Goal: Task Accomplishment & Management: Manage account settings

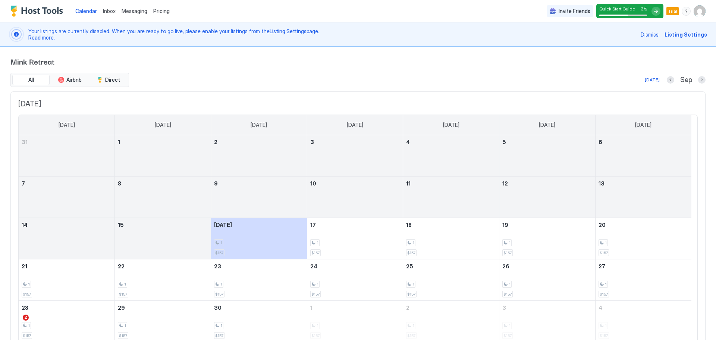
click at [22, 9] on img "Host Tools Logo" at bounding box center [38, 11] width 56 height 11
click at [108, 13] on span "Inbox" at bounding box center [109, 11] width 13 height 6
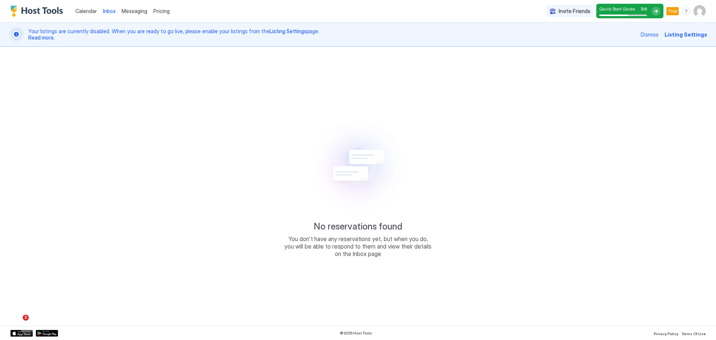
click at [139, 10] on span "Messaging" at bounding box center [135, 11] width 26 height 6
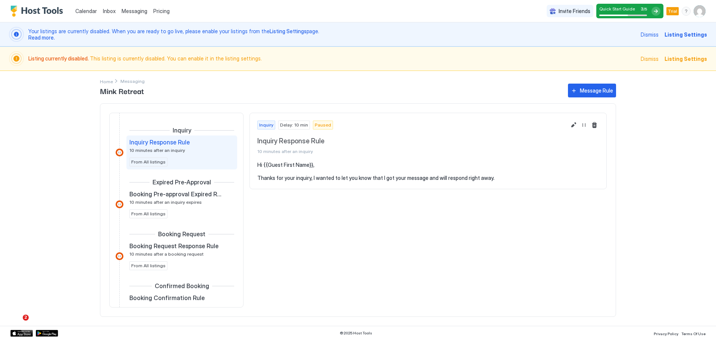
click at [697, 13] on img "User profile" at bounding box center [700, 11] width 12 height 12
click at [652, 44] on div "Settings" at bounding box center [657, 41] width 95 height 13
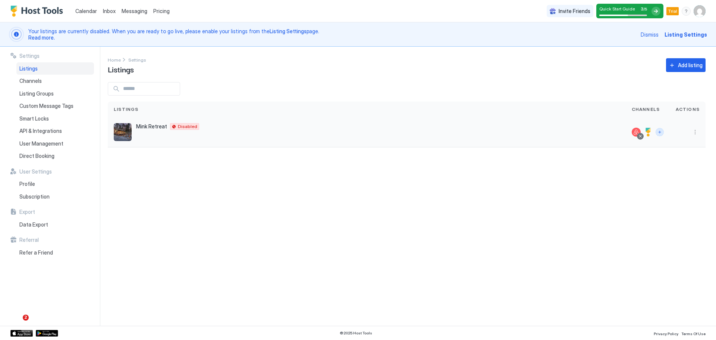
click at [662, 132] on button "Connect channels" at bounding box center [659, 132] width 8 height 8
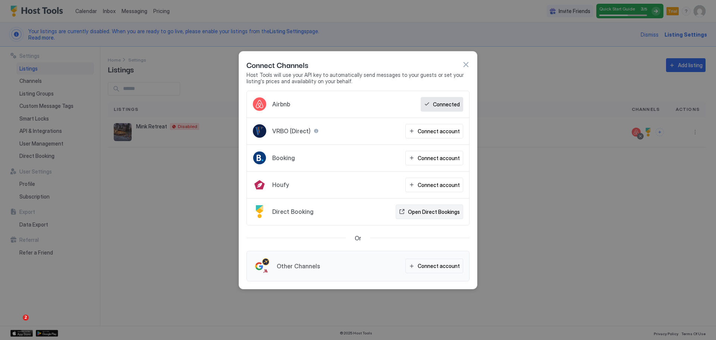
click at [427, 211] on div "Open Direct Bookings" at bounding box center [434, 212] width 52 height 8
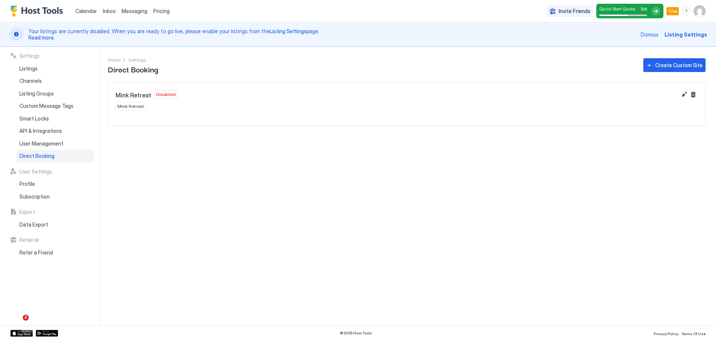
click at [662, 108] on div "Mink Retreat Disabled Mink Retreat" at bounding box center [396, 100] width 561 height 21
click at [165, 95] on span "Disabled" at bounding box center [165, 94] width 19 height 7
click at [134, 97] on span "Mink Retreat" at bounding box center [134, 94] width 36 height 7
click at [130, 115] on div "Mink Retreat Disabled Mink Retreat" at bounding box center [406, 100] width 597 height 36
click at [129, 107] on span "Mink Retreat" at bounding box center [130, 106] width 26 height 7
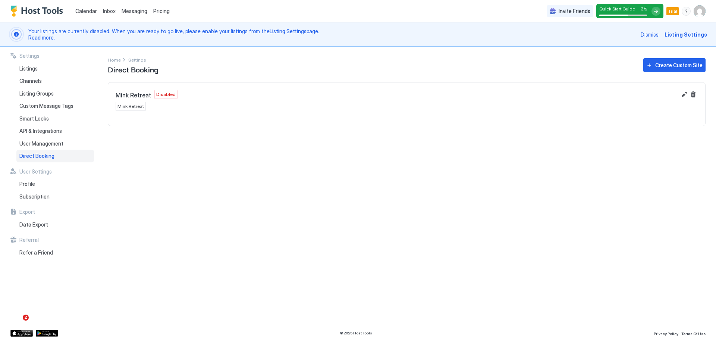
click at [128, 96] on span "Mink Retreat" at bounding box center [134, 94] width 36 height 7
click at [685, 94] on button "Edit" at bounding box center [684, 94] width 9 height 9
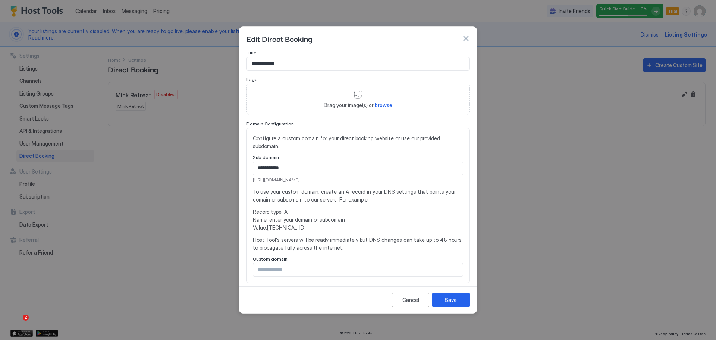
click at [358, 93] on div "Drag your image(s) or browse" at bounding box center [357, 99] width 223 height 31
type input "**********"
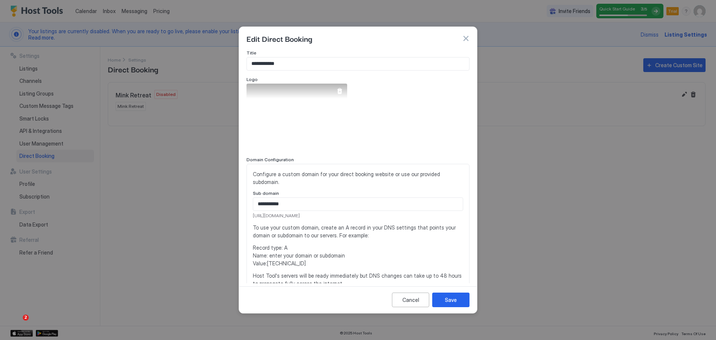
click at [339, 90] on div at bounding box center [340, 91] width 6 height 6
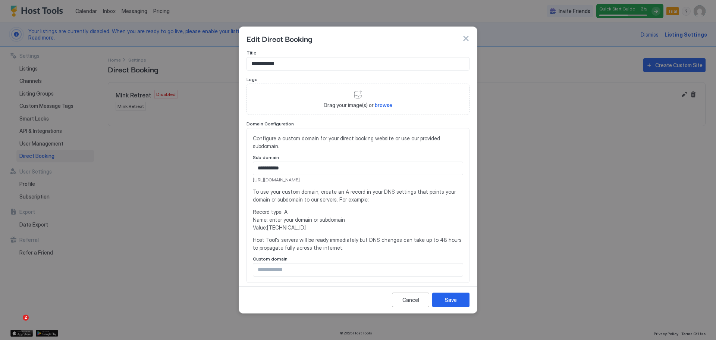
click at [358, 98] on div "Drag your image(s) or browse" at bounding box center [357, 99] width 223 height 31
type input "**********"
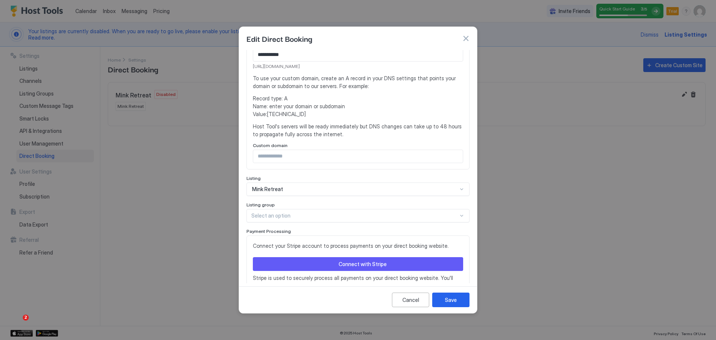
scroll to position [183, 0]
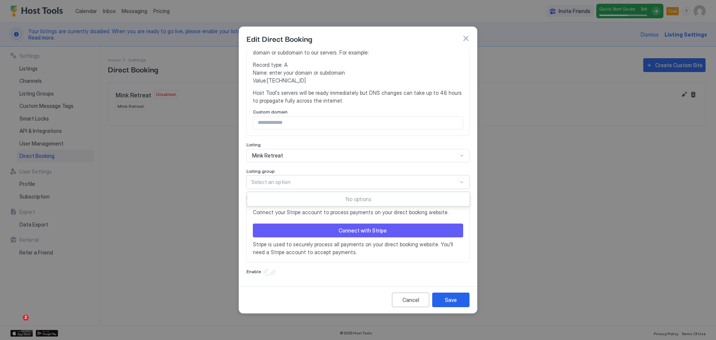
click at [369, 184] on div at bounding box center [354, 182] width 207 height 7
click at [348, 154] on div "Mink Retreat" at bounding box center [354, 155] width 205 height 7
click at [450, 298] on div "Save" at bounding box center [451, 300] width 12 height 8
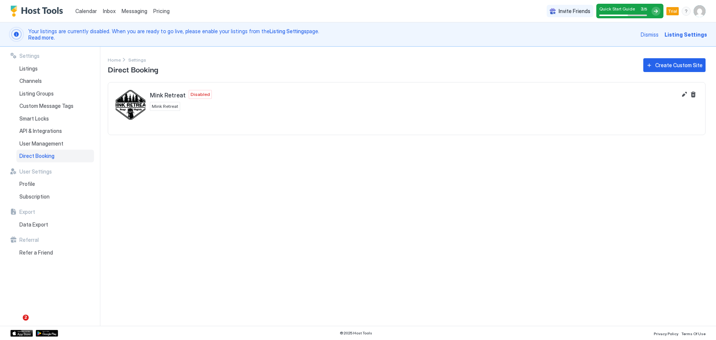
click at [664, 98] on div "Mink Retreat Disabled Mink Retreat" at bounding box center [396, 105] width 561 height 30
click at [684, 65] on div "Create Custom Site" at bounding box center [678, 65] width 47 height 8
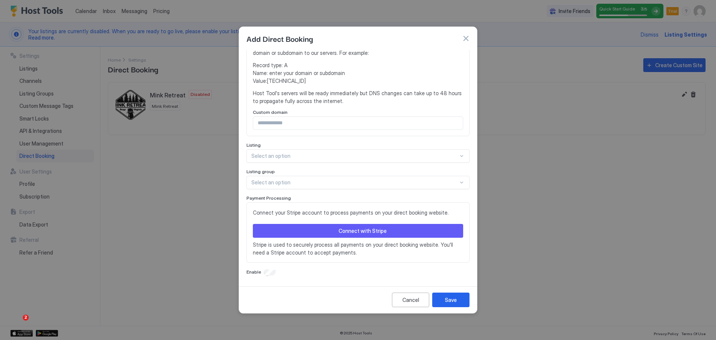
scroll to position [147, 0]
click at [418, 300] on div "Cancel" at bounding box center [410, 300] width 17 height 8
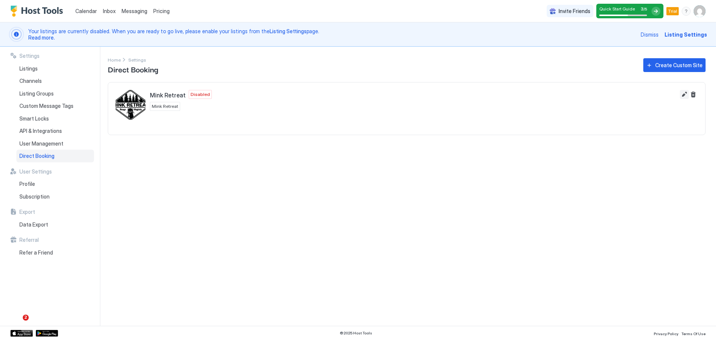
click at [681, 92] on button "Edit" at bounding box center [684, 94] width 9 height 9
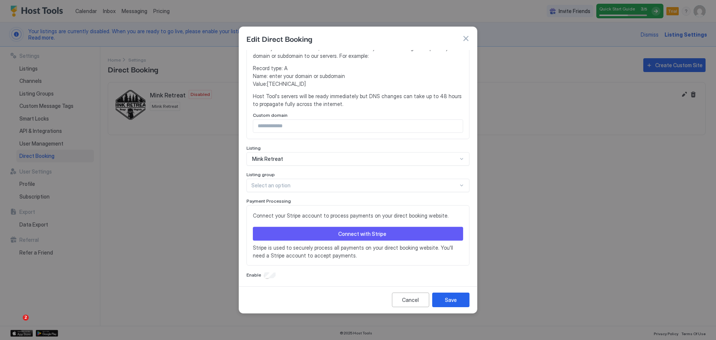
scroll to position [183, 0]
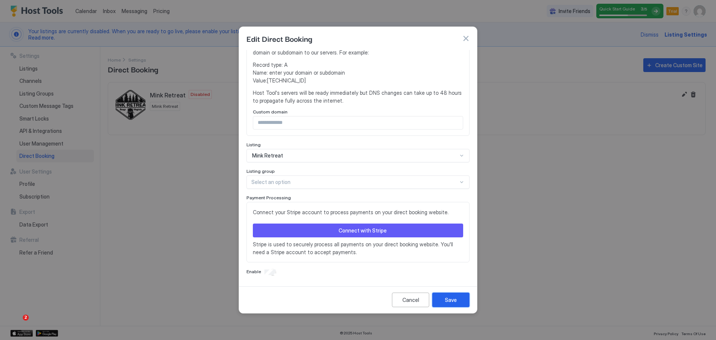
click at [452, 299] on div "Save" at bounding box center [451, 300] width 12 height 8
click at [412, 298] on div "Cancel" at bounding box center [410, 300] width 17 height 8
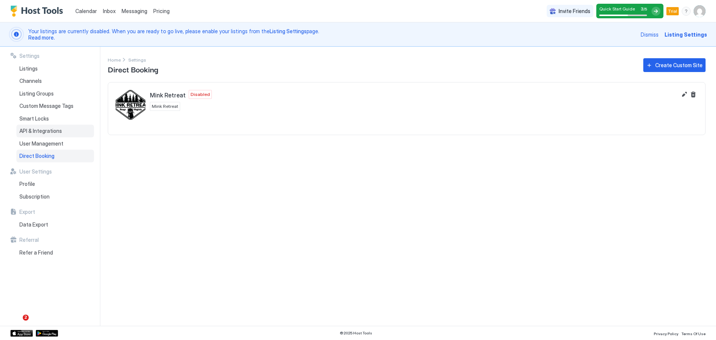
click at [48, 133] on span "API & Integrations" at bounding box center [40, 131] width 43 height 7
click at [225, 197] on div "Settings Home Settings Direct Booking Create Custom Site Mink Retreat Disabled …" at bounding box center [412, 186] width 608 height 279
click at [685, 93] on button "Edit" at bounding box center [684, 94] width 9 height 9
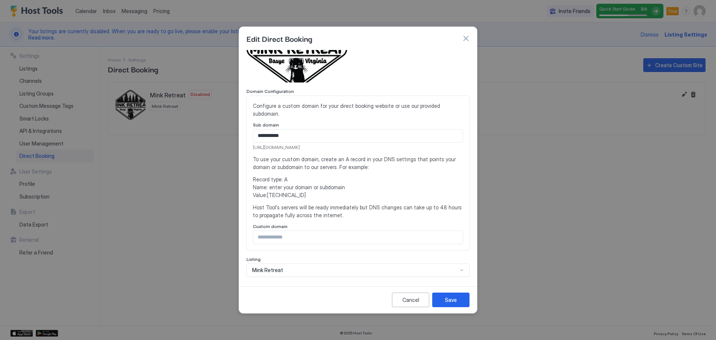
scroll to position [75, 0]
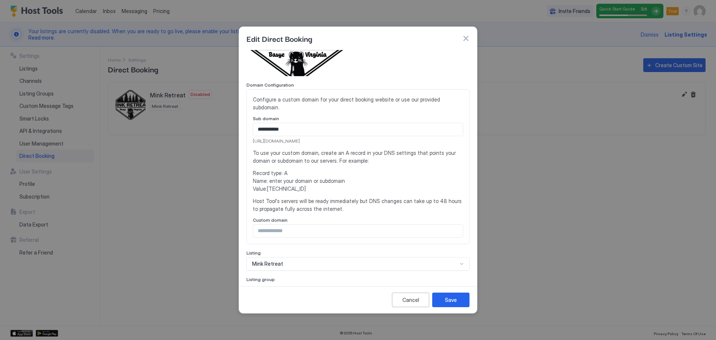
drag, startPoint x: 331, startPoint y: 140, endPoint x: 252, endPoint y: 140, distance: 78.3
click at [252, 140] on div "**********" at bounding box center [357, 166] width 223 height 155
copy span "[URL][DOMAIN_NAME]"
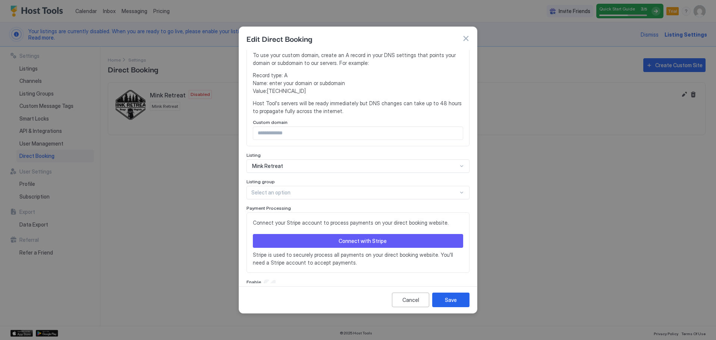
scroll to position [183, 0]
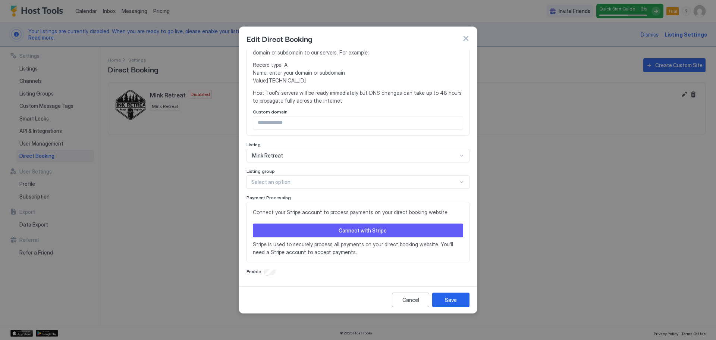
click at [361, 229] on div "Connect with Stripe" at bounding box center [363, 230] width 48 height 8
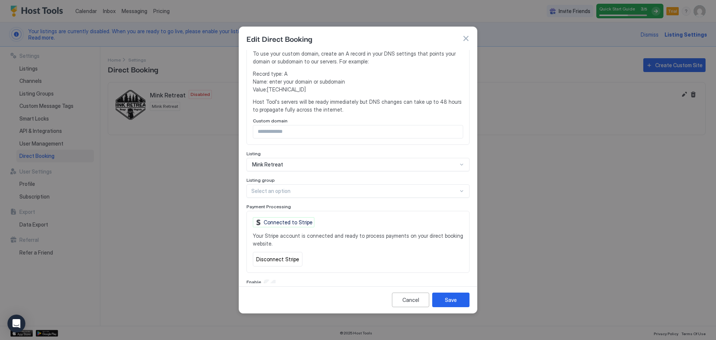
scroll to position [184, 0]
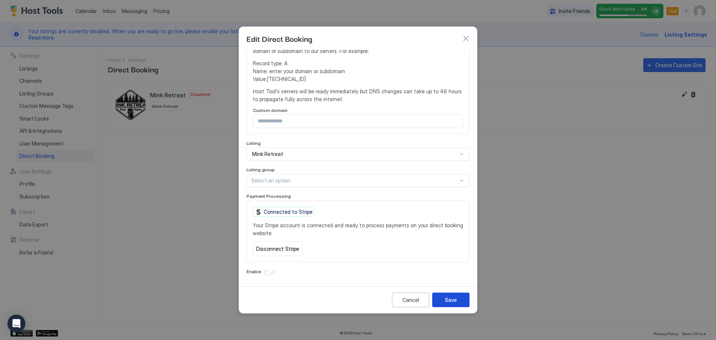
click at [449, 302] on div "Save" at bounding box center [451, 300] width 12 height 8
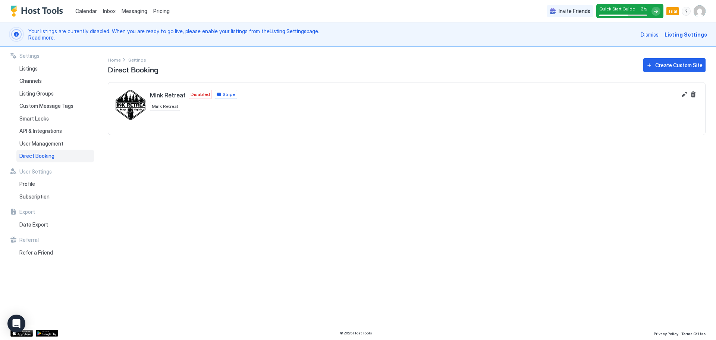
click at [383, 110] on div "Mink Retreat Disabled Stripe Mink Retreat" at bounding box center [396, 105] width 561 height 30
click at [683, 96] on button "Edit" at bounding box center [684, 94] width 9 height 9
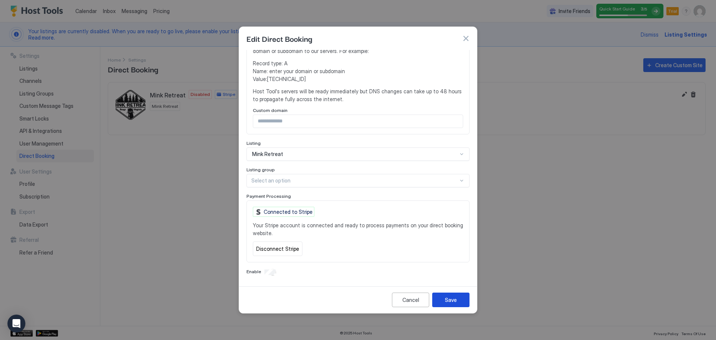
click at [446, 299] on div "Save" at bounding box center [451, 300] width 12 height 8
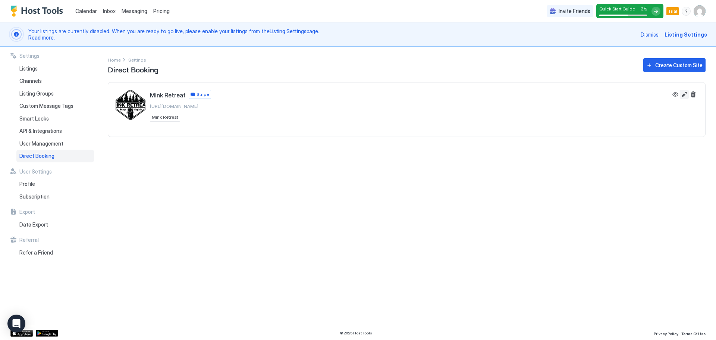
click at [683, 95] on button "Edit" at bounding box center [684, 94] width 9 height 9
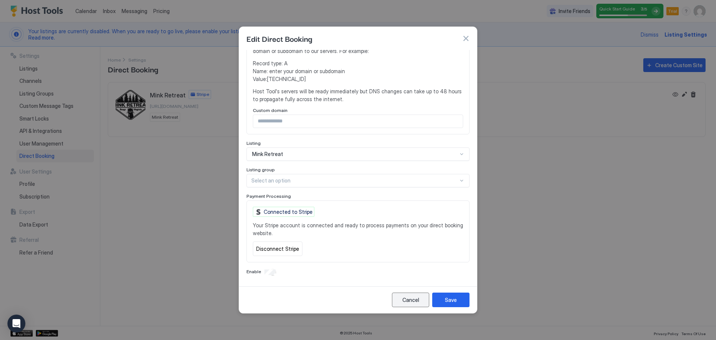
click at [413, 298] on div "Cancel" at bounding box center [410, 300] width 17 height 8
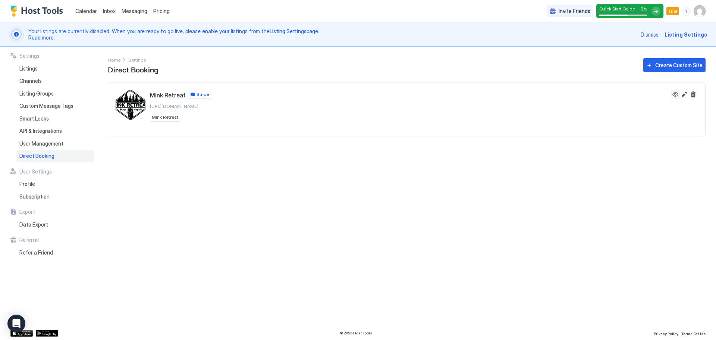
click at [673, 96] on button "View" at bounding box center [675, 94] width 9 height 9
click at [683, 96] on button "Edit" at bounding box center [684, 94] width 9 height 9
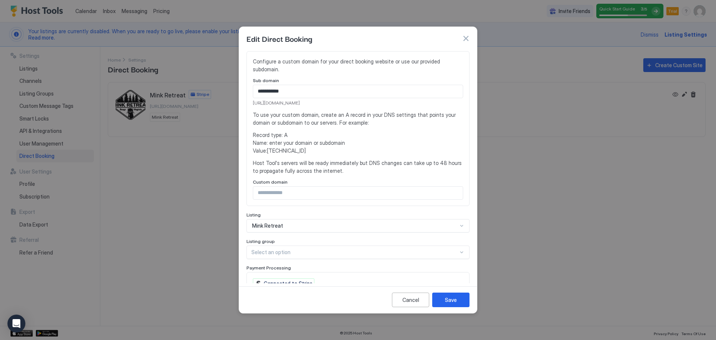
scroll to position [110, 0]
click at [451, 298] on div "Save" at bounding box center [451, 300] width 12 height 8
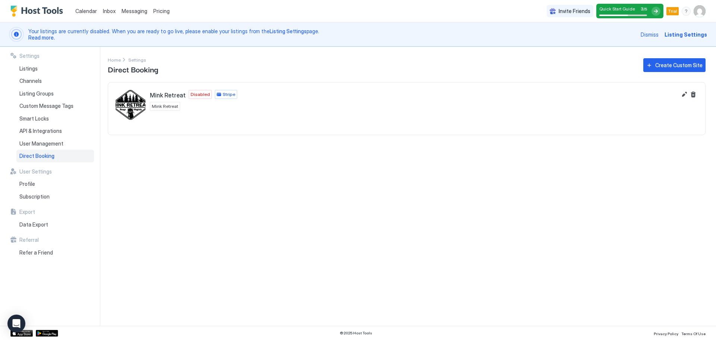
click at [700, 35] on span "Listing Settings" at bounding box center [685, 35] width 43 height 8
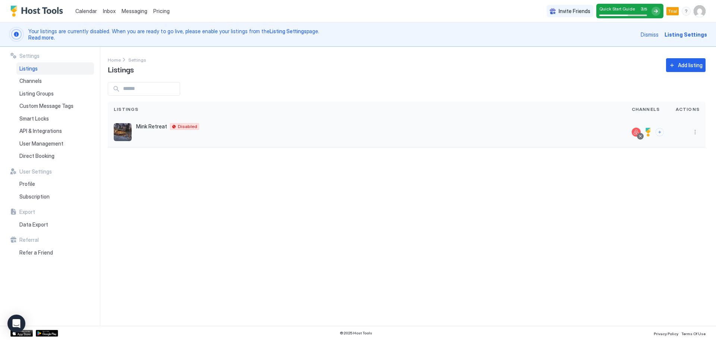
click at [152, 123] on span "Mink Retreat" at bounding box center [151, 126] width 31 height 7
click at [127, 132] on img "listing image" at bounding box center [123, 132] width 18 height 18
click at [155, 123] on span "Mink Retreat" at bounding box center [151, 126] width 31 height 7
click at [182, 130] on div "Mink Retreat 43 Mink Ct Basye Virginia 22810 United States Disabled" at bounding box center [367, 132] width 506 height 18
click at [43, 130] on span "API & Integrations" at bounding box center [40, 131] width 43 height 7
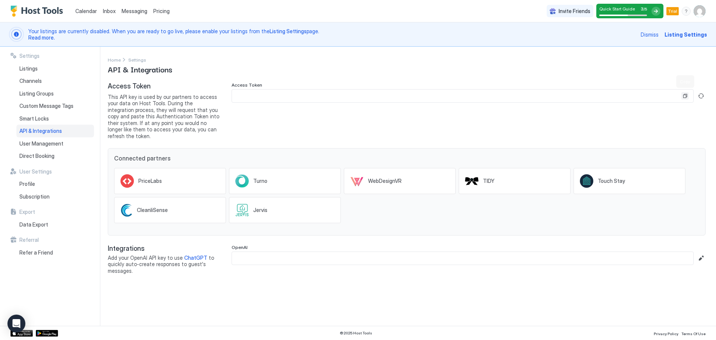
click at [685, 97] on button "Copy" at bounding box center [684, 95] width 7 height 7
drag, startPoint x: 348, startPoint y: 101, endPoint x: 305, endPoint y: 103, distance: 42.9
click at [340, 102] on input "Input Field" at bounding box center [456, 95] width 449 height 13
click at [261, 94] on input "Input Field" at bounding box center [456, 95] width 449 height 13
click at [704, 98] on button "Generate new token" at bounding box center [700, 95] width 9 height 9
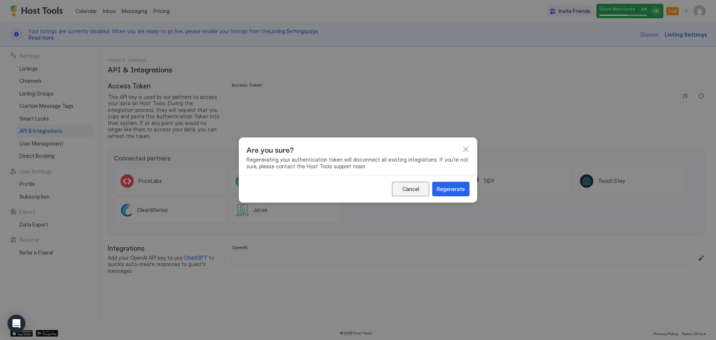
click at [400, 190] on button "Cancel" at bounding box center [410, 189] width 37 height 15
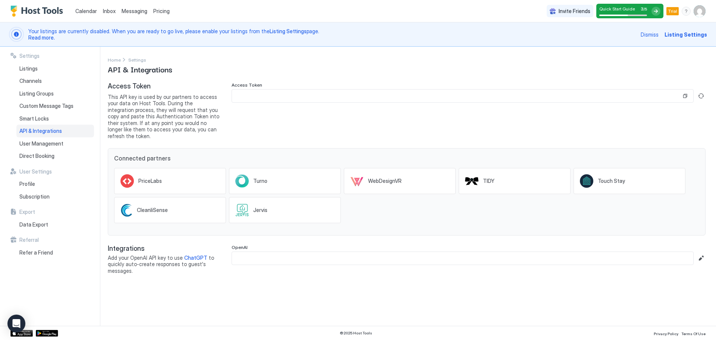
click at [335, 245] on div "OpenAI" at bounding box center [469, 254] width 474 height 21
click at [344, 252] on input "Input Field" at bounding box center [462, 258] width 461 height 13
click at [44, 159] on div "Direct Booking" at bounding box center [55, 156] width 78 height 13
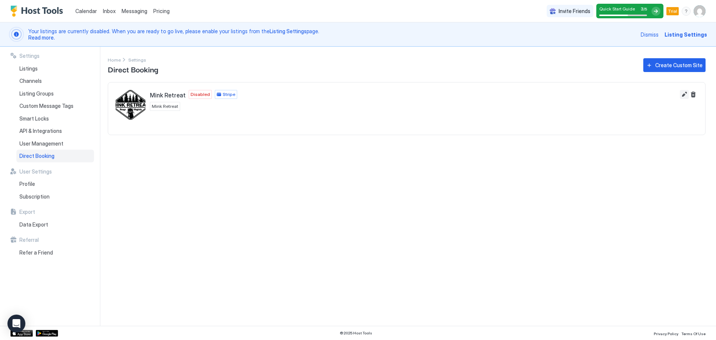
click at [684, 98] on button "Edit" at bounding box center [684, 94] width 9 height 9
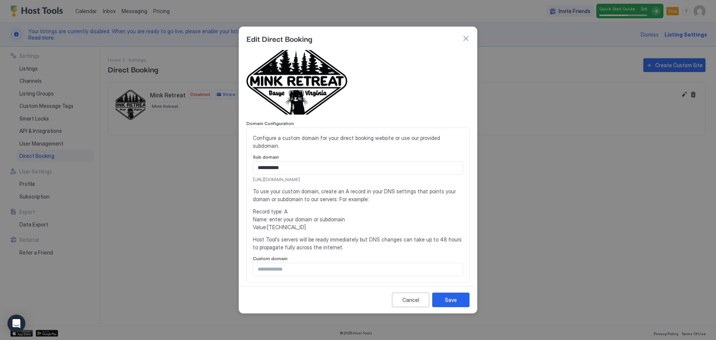
scroll to position [75, 0]
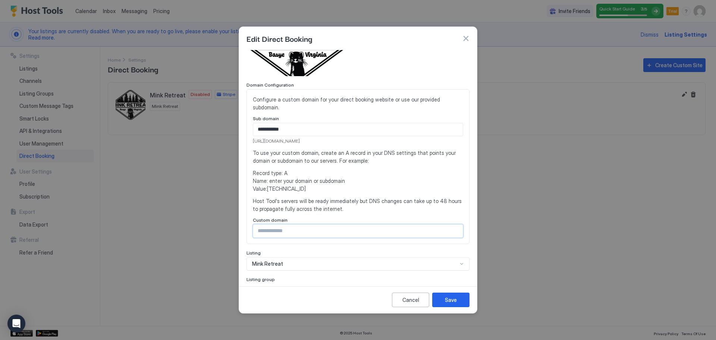
click at [297, 229] on input "Input Field" at bounding box center [358, 230] width 210 height 13
drag, startPoint x: 267, startPoint y: 188, endPoint x: 294, endPoint y: 189, distance: 26.9
click at [294, 189] on span "Record type: A Name: enter your domain or subdomain Value: 54.144.71.87" at bounding box center [358, 180] width 210 height 23
copy span "[TECHNICAL_ID]"
click at [285, 228] on input "Input Field" at bounding box center [358, 230] width 210 height 13
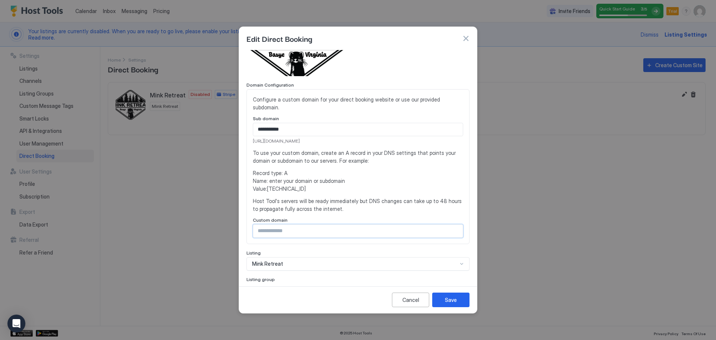
click at [291, 229] on input "Input Field" at bounding box center [358, 230] width 210 height 13
type input "**********"
click at [330, 188] on span "Record type: A Name: enter your domain or subdomain Value: 54.144.71.87" at bounding box center [358, 180] width 210 height 23
drag, startPoint x: 252, startPoint y: 141, endPoint x: 335, endPoint y: 140, distance: 83.1
click at [335, 140] on div "**********" at bounding box center [357, 166] width 223 height 155
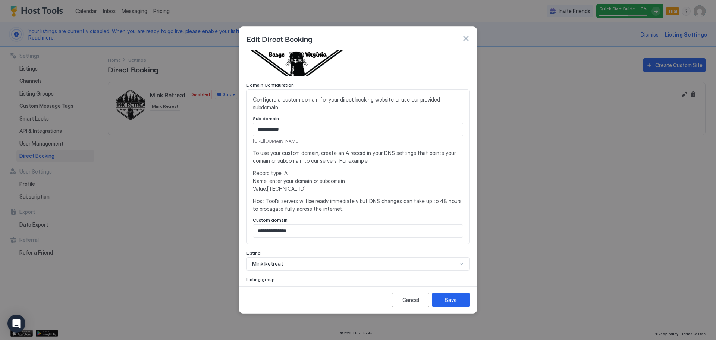
copy span "[URL][DOMAIN_NAME]"
click at [411, 301] on div "Cancel" at bounding box center [410, 300] width 17 height 8
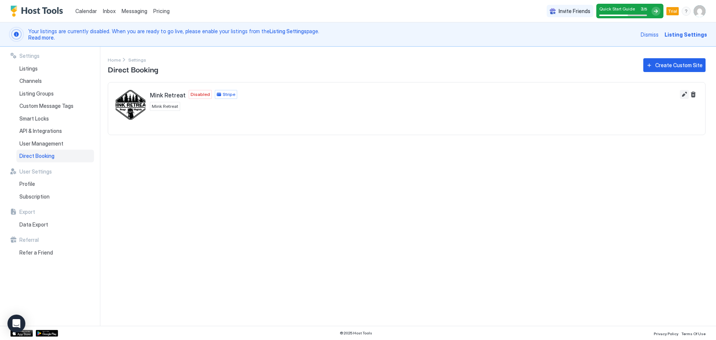
click at [684, 93] on button "Edit" at bounding box center [684, 94] width 9 height 9
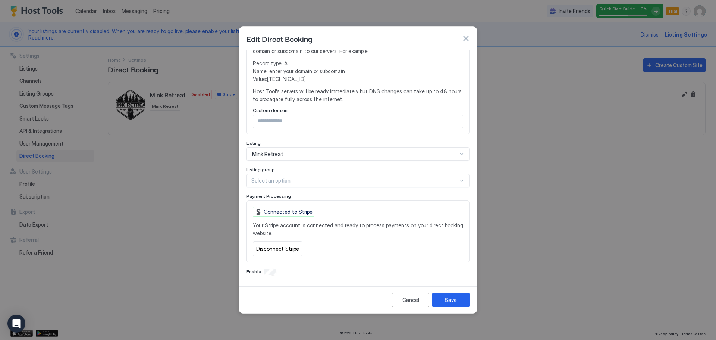
scroll to position [110, 0]
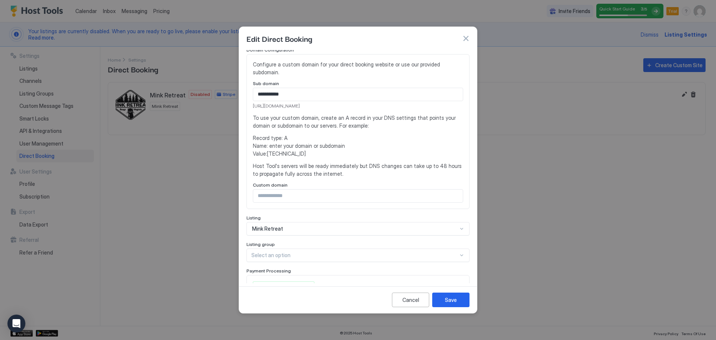
click at [295, 197] on input "Input Field" at bounding box center [358, 195] width 210 height 13
type input "**********"
click at [459, 297] on button "Save" at bounding box center [450, 299] width 37 height 15
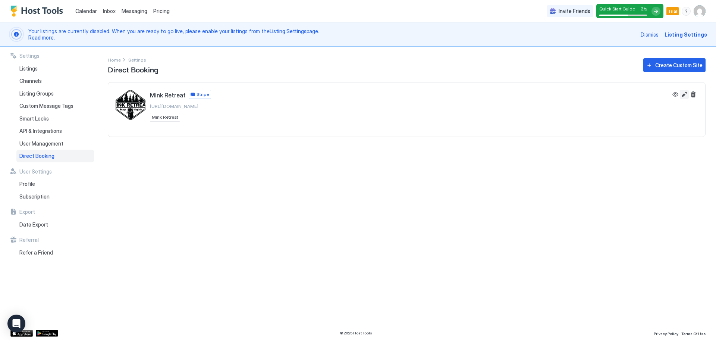
click at [686, 95] on button "Edit" at bounding box center [684, 94] width 9 height 9
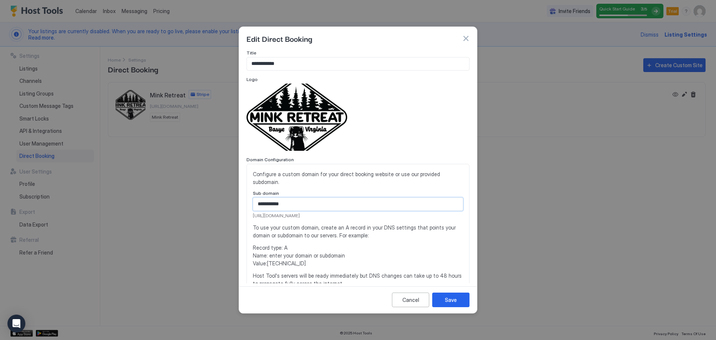
click at [295, 204] on input "**********" at bounding box center [358, 204] width 210 height 13
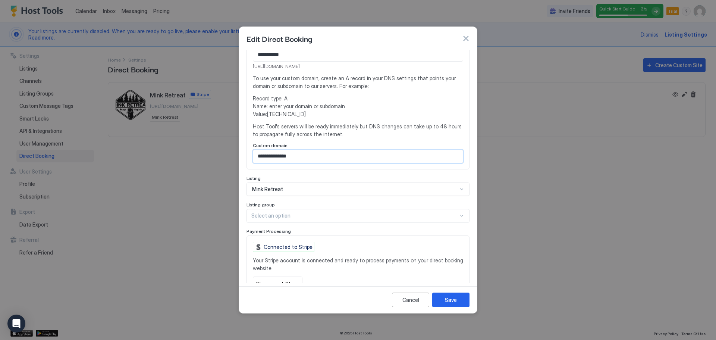
click at [305, 152] on input "**********" at bounding box center [358, 156] width 210 height 13
type input "**********"
click at [452, 300] on div "Save" at bounding box center [451, 300] width 12 height 8
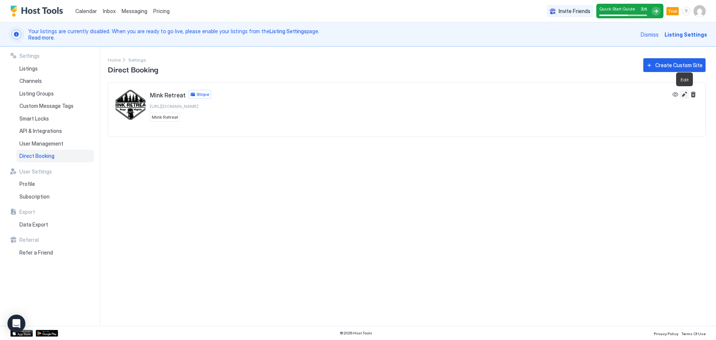
click at [683, 94] on button "Edit" at bounding box center [684, 94] width 9 height 9
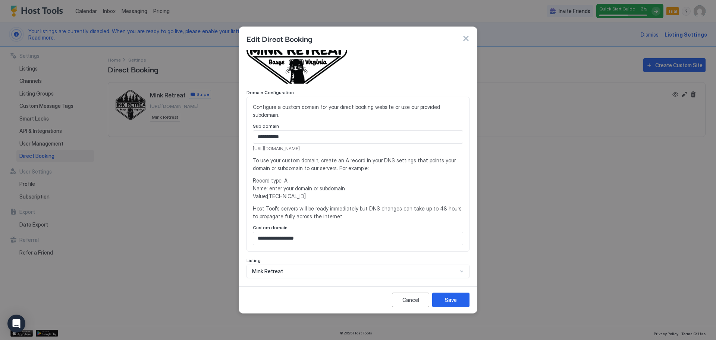
scroll to position [75, 0]
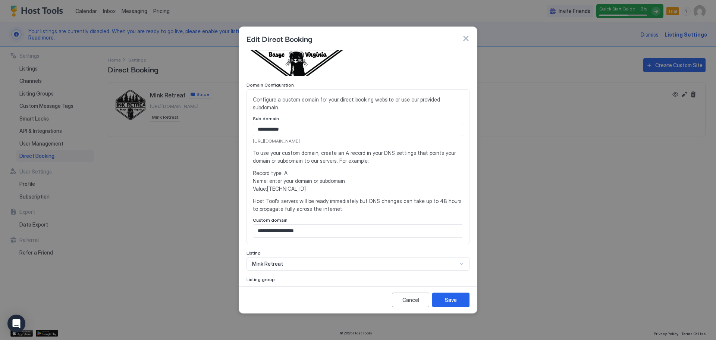
drag, startPoint x: 364, startPoint y: 218, endPoint x: 329, endPoint y: 200, distance: 39.7
click at [329, 200] on span "Host Tool's servers will be ready immediately but DNS changes can take up to 48…" at bounding box center [358, 205] width 210 height 16
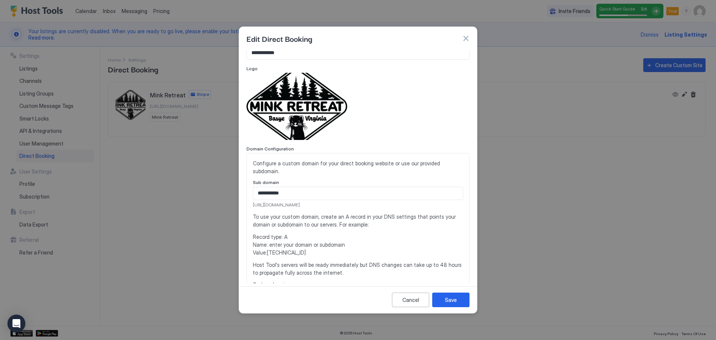
scroll to position [0, 0]
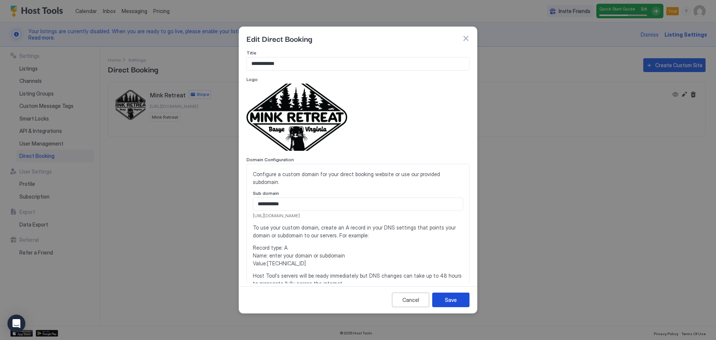
click at [460, 302] on button "Save" at bounding box center [450, 299] width 37 height 15
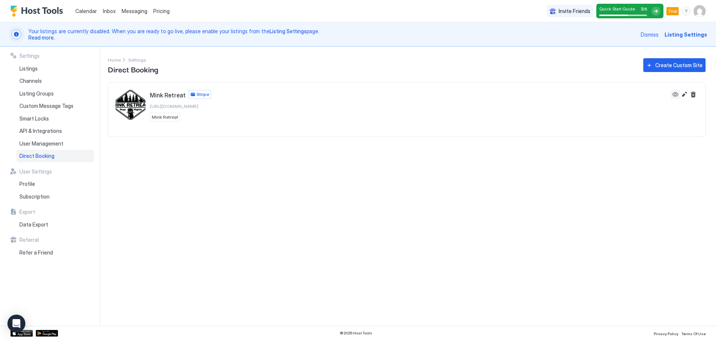
click at [677, 95] on button "View" at bounding box center [675, 94] width 9 height 9
click at [683, 94] on button "Edit" at bounding box center [684, 94] width 9 height 9
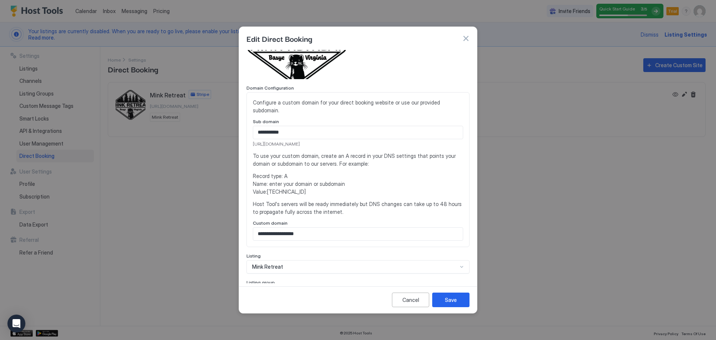
scroll to position [75, 0]
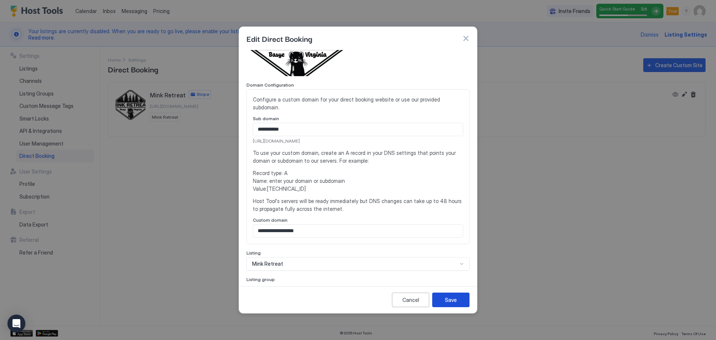
click at [456, 299] on div "Save" at bounding box center [451, 300] width 12 height 8
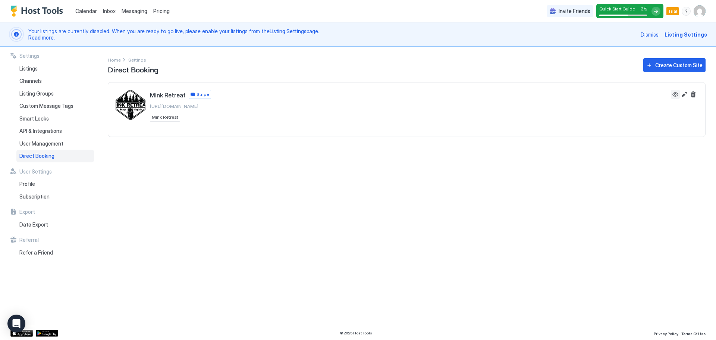
click at [674, 95] on button "View" at bounding box center [675, 94] width 9 height 9
click at [683, 97] on button "Edit" at bounding box center [684, 94] width 9 height 9
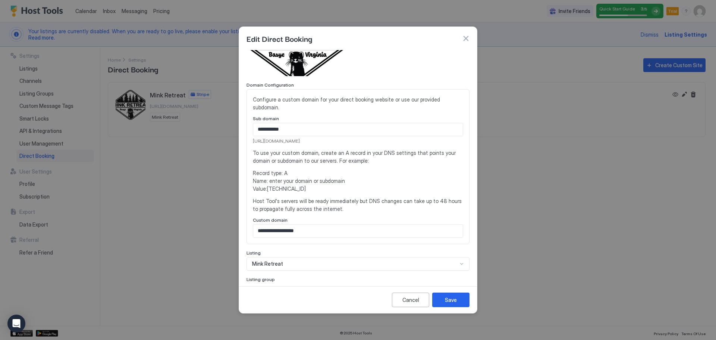
click at [468, 41] on button "button" at bounding box center [465, 38] width 7 height 7
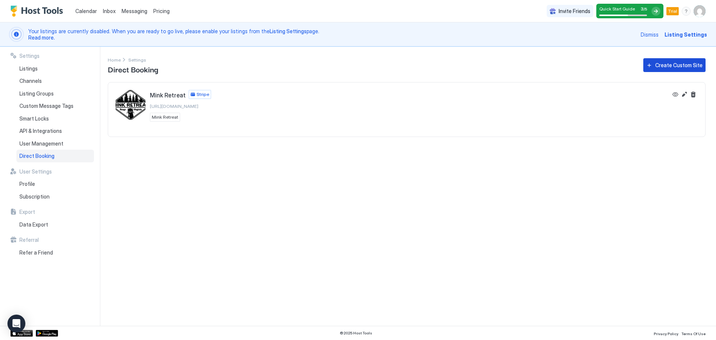
click at [665, 63] on div "Create Custom Site" at bounding box center [678, 65] width 47 height 8
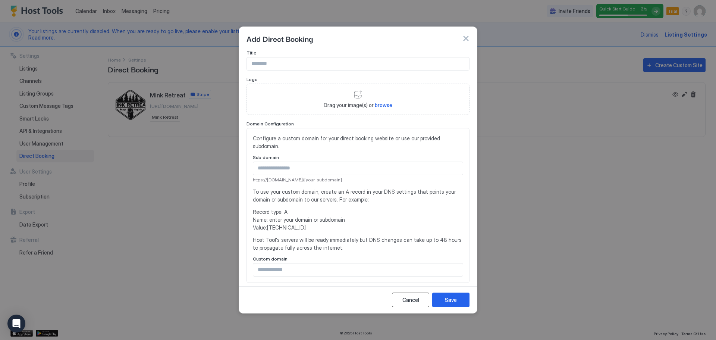
click at [417, 299] on div "Cancel" at bounding box center [410, 300] width 17 height 8
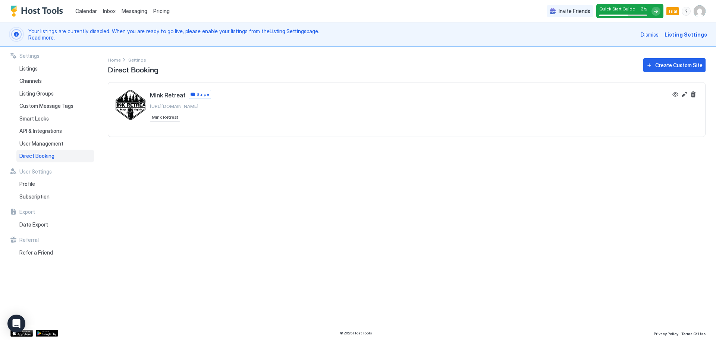
click at [684, 97] on button "Edit" at bounding box center [684, 94] width 9 height 9
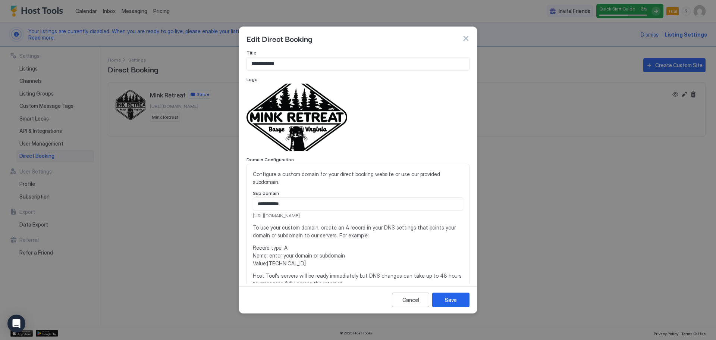
scroll to position [37, 0]
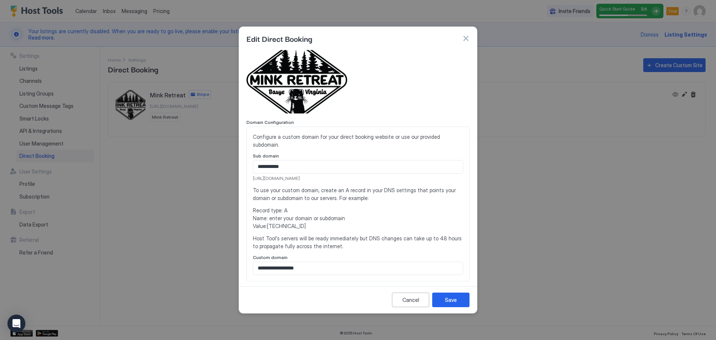
drag, startPoint x: 331, startPoint y: 177, endPoint x: 252, endPoint y: 177, distance: 79.4
click at [252, 177] on div "**********" at bounding box center [357, 203] width 223 height 155
copy span "[URL][DOMAIN_NAME]"
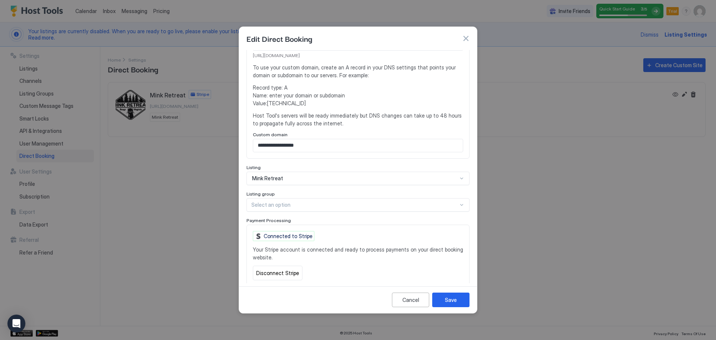
scroll to position [147, 0]
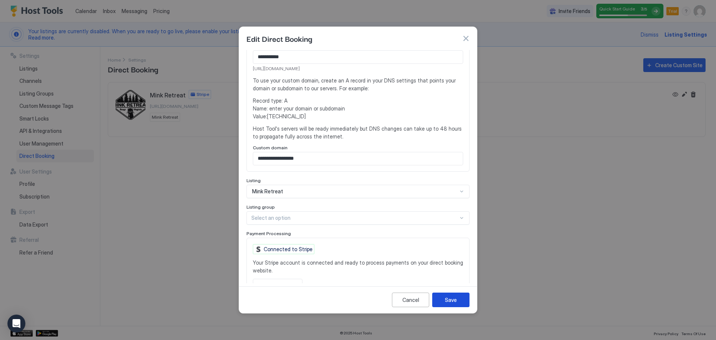
click at [456, 295] on button "Save" at bounding box center [450, 299] width 37 height 15
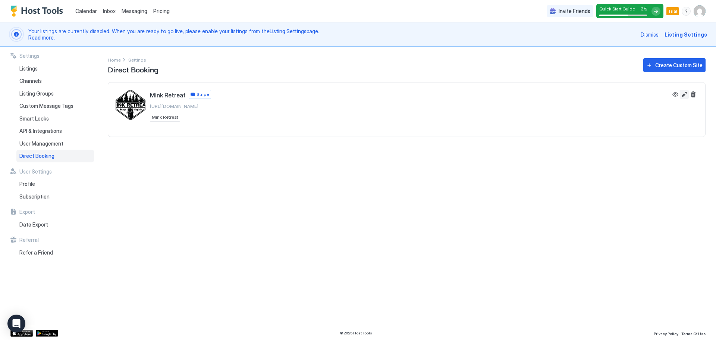
click at [684, 97] on button "Edit" at bounding box center [684, 94] width 9 height 9
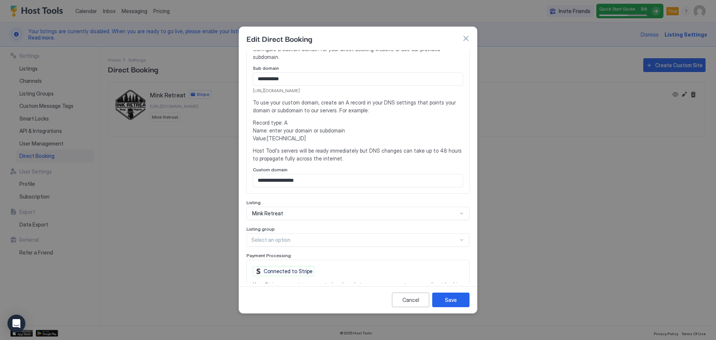
scroll to position [75, 0]
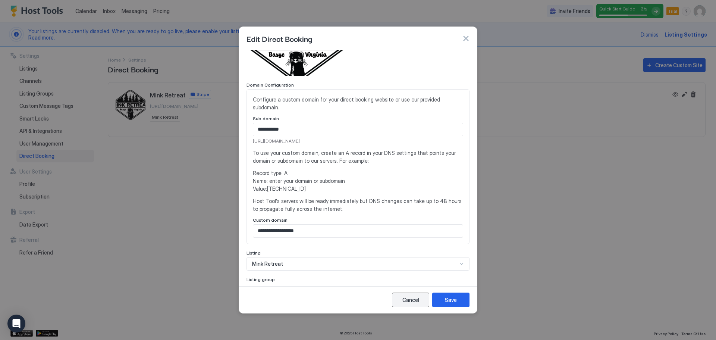
click at [411, 301] on div "Cancel" at bounding box center [410, 300] width 17 height 8
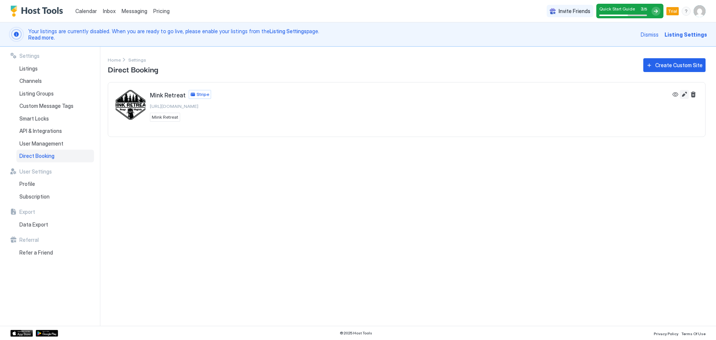
click at [683, 97] on button "Edit" at bounding box center [684, 94] width 9 height 9
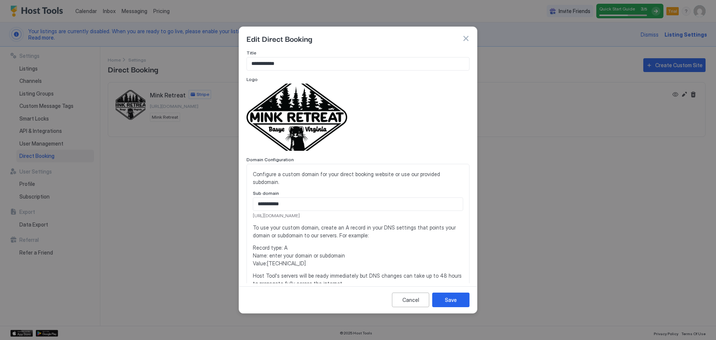
drag, startPoint x: 252, startPoint y: 215, endPoint x: 350, endPoint y: 216, distance: 98.4
click at [350, 216] on div "**********" at bounding box center [357, 241] width 223 height 155
copy span "[URL][DOMAIN_NAME]"
click at [418, 301] on div "Cancel" at bounding box center [410, 300] width 17 height 8
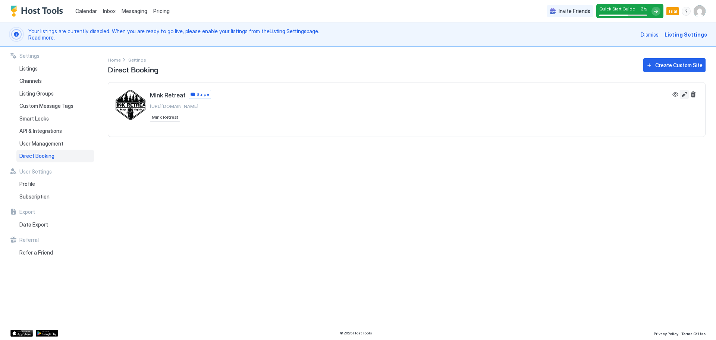
click at [683, 94] on button "Edit" at bounding box center [684, 94] width 9 height 9
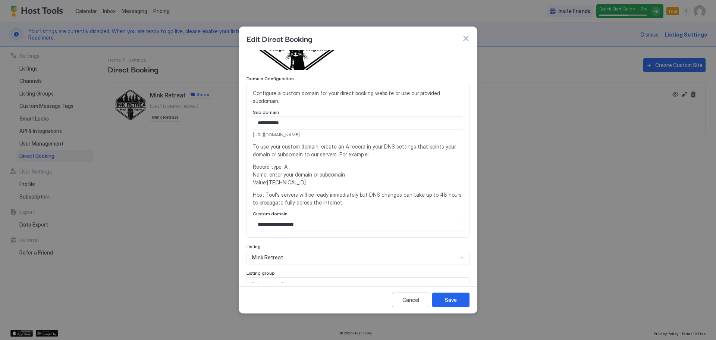
scroll to position [149, 0]
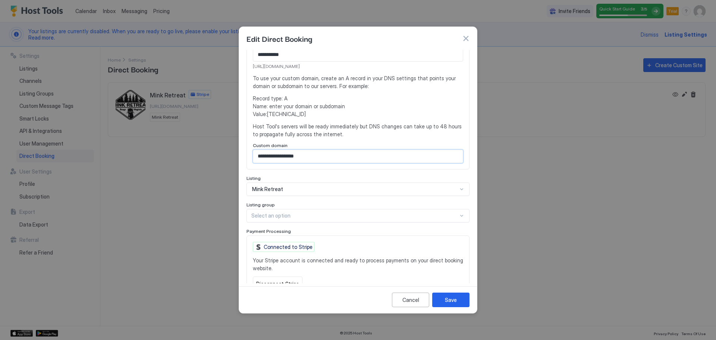
drag, startPoint x: 330, startPoint y: 155, endPoint x: 204, endPoint y: 155, distance: 126.0
click at [204, 155] on div "**********" at bounding box center [358, 170] width 716 height 340
click at [450, 303] on button "Save" at bounding box center [450, 299] width 37 height 15
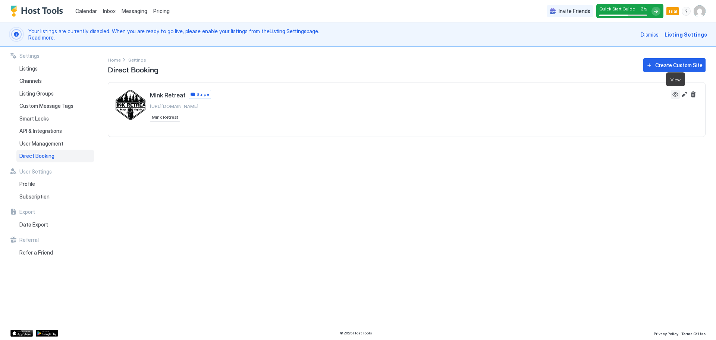
click at [674, 97] on button "View" at bounding box center [675, 94] width 9 height 9
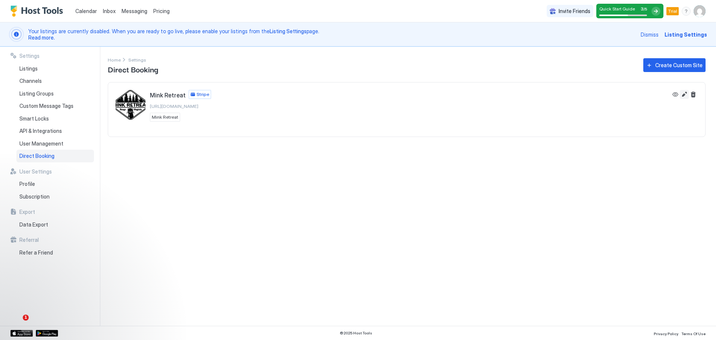
click at [684, 92] on button "Edit" at bounding box center [684, 94] width 9 height 9
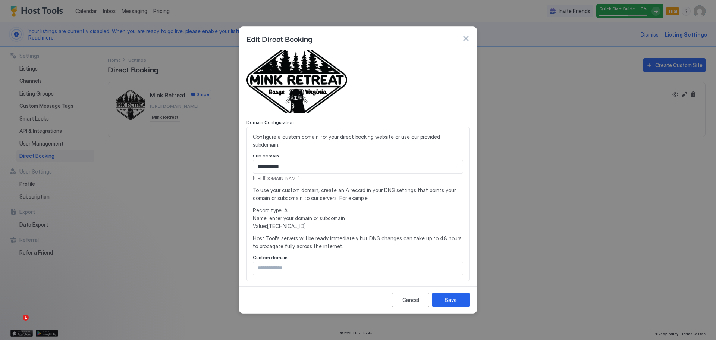
scroll to position [75, 0]
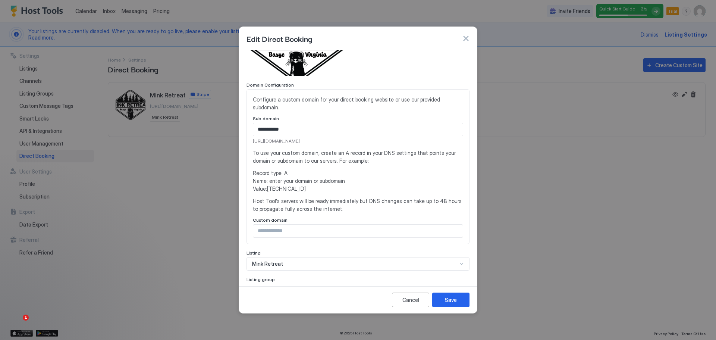
drag, startPoint x: 368, startPoint y: 229, endPoint x: 357, endPoint y: 209, distance: 23.0
click at [357, 209] on span "Host Tool's servers will be ready immediately but DNS changes can take up to 48…" at bounding box center [358, 205] width 210 height 16
click at [463, 39] on button "button" at bounding box center [465, 38] width 7 height 7
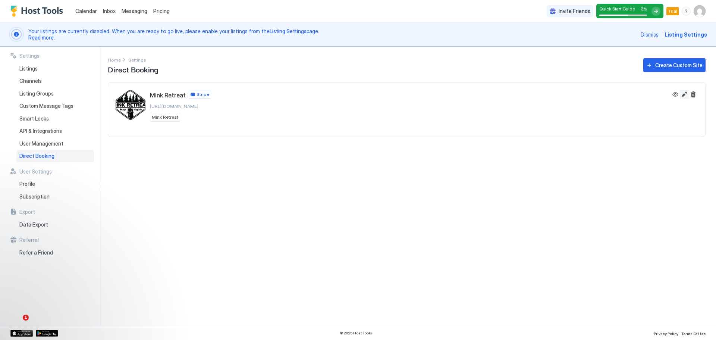
click at [684, 95] on button "Edit" at bounding box center [684, 94] width 9 height 9
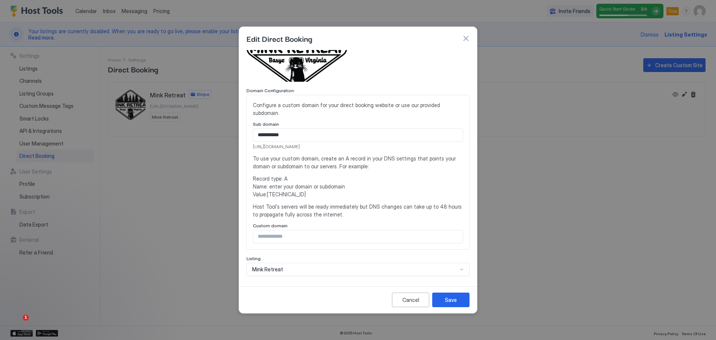
scroll to position [184, 0]
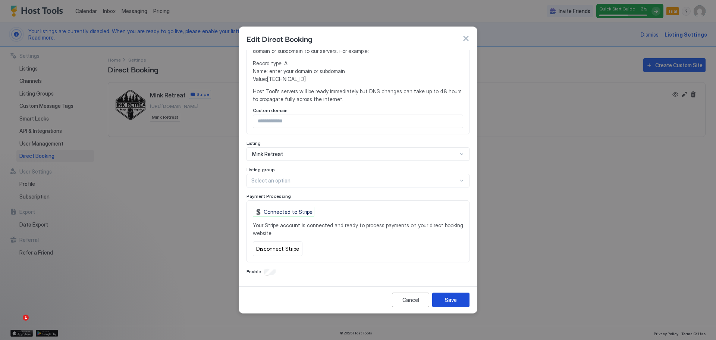
click at [458, 299] on button "Save" at bounding box center [450, 299] width 37 height 15
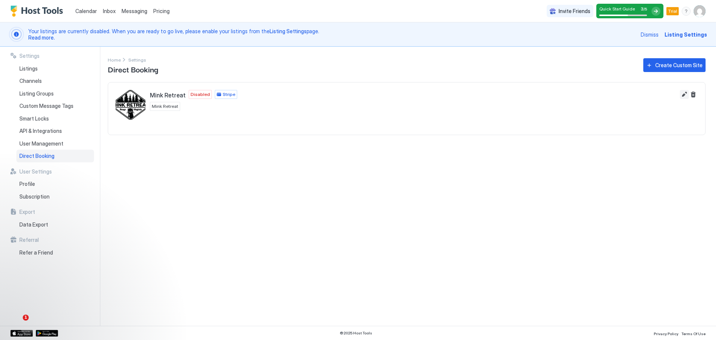
click at [686, 94] on button "Edit" at bounding box center [684, 94] width 9 height 9
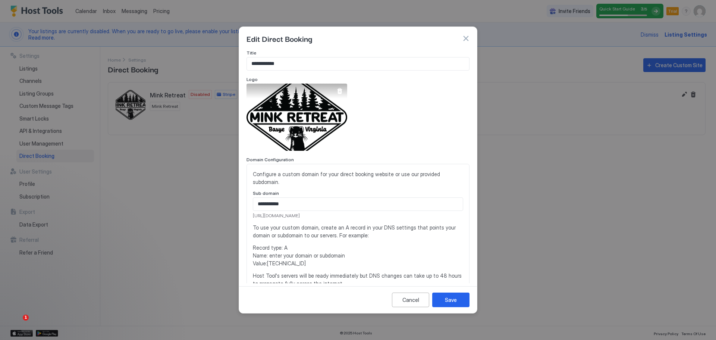
click at [305, 119] on div "View image" at bounding box center [296, 117] width 101 height 67
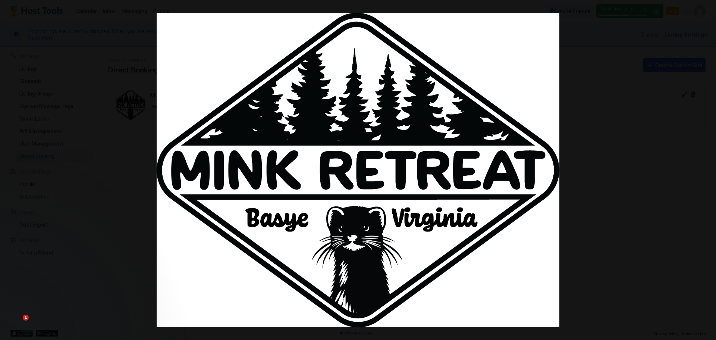
drag, startPoint x: 576, startPoint y: 69, endPoint x: 495, endPoint y: 78, distance: 82.1
click at [576, 69] on div at bounding box center [358, 170] width 716 height 340
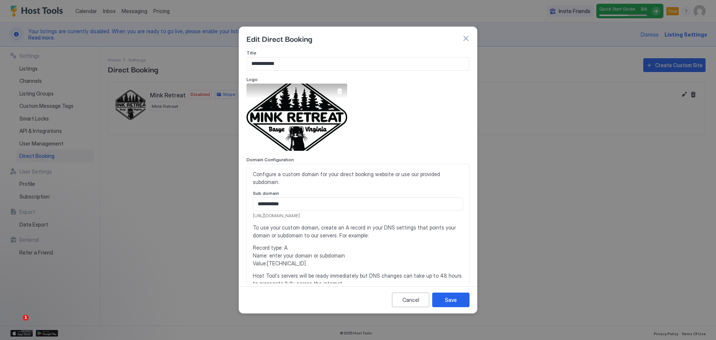
click at [341, 91] on div at bounding box center [340, 91] width 6 height 6
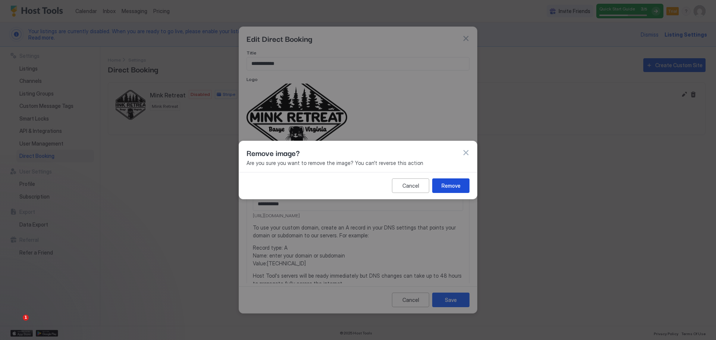
click at [444, 186] on div "Remove" at bounding box center [450, 186] width 19 height 8
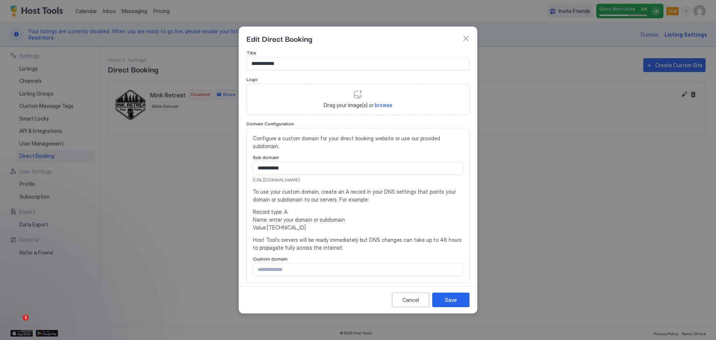
click at [357, 97] on div "Drag your image(s) or browse" at bounding box center [357, 99] width 223 height 31
type input "**********"
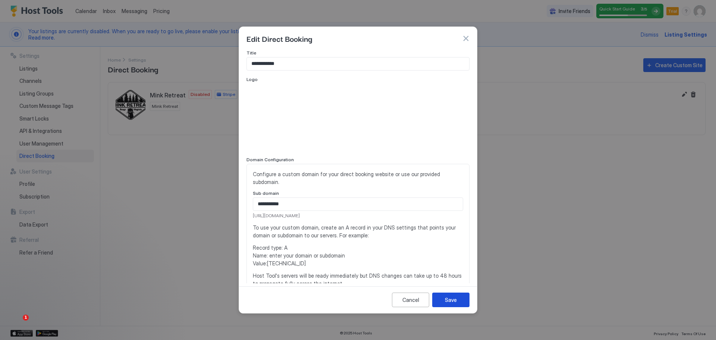
click at [458, 299] on button "Save" at bounding box center [450, 299] width 37 height 15
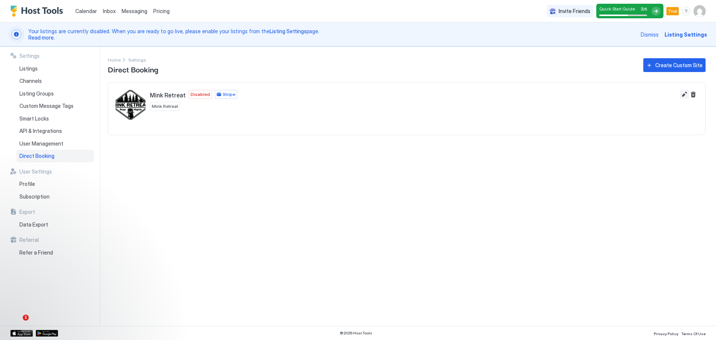
click at [685, 94] on button "Edit" at bounding box center [684, 94] width 9 height 9
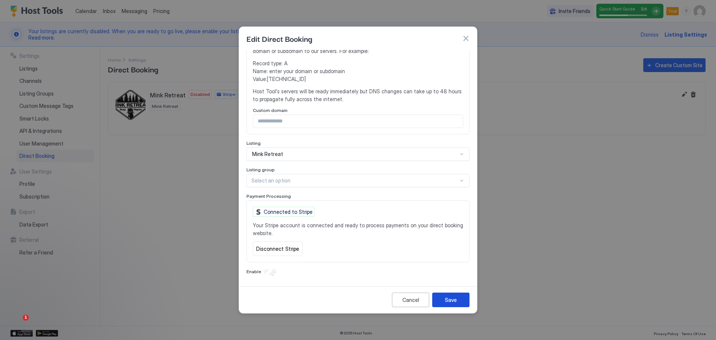
click at [462, 299] on button "Save" at bounding box center [450, 299] width 37 height 15
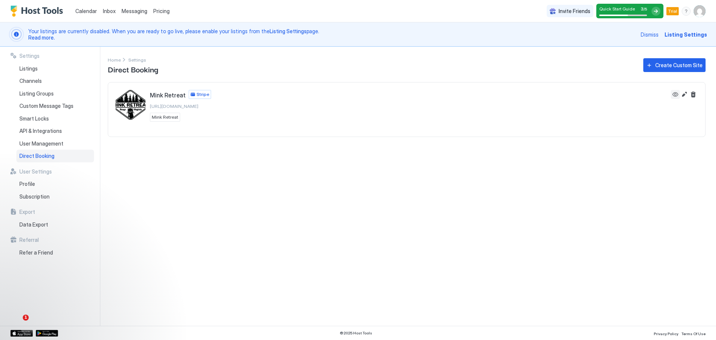
click at [676, 94] on button "View" at bounding box center [675, 94] width 9 height 9
click at [682, 95] on button "Edit" at bounding box center [684, 94] width 9 height 9
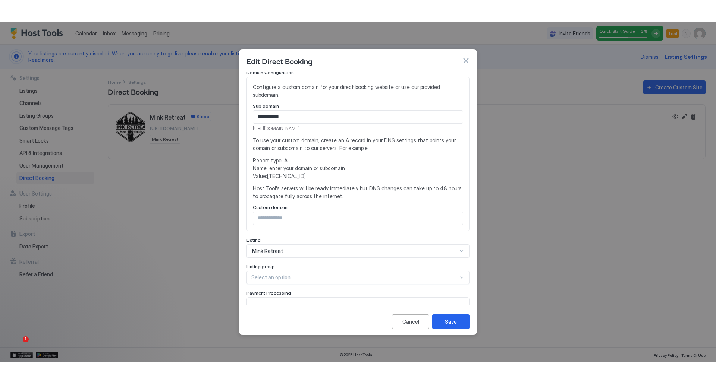
scroll to position [149, 0]
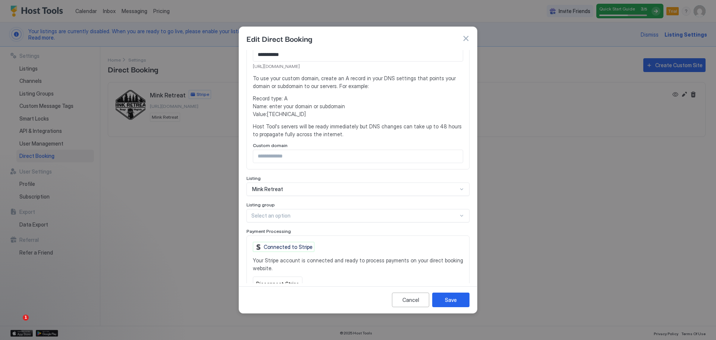
click at [461, 302] on button "Save" at bounding box center [450, 299] width 37 height 15
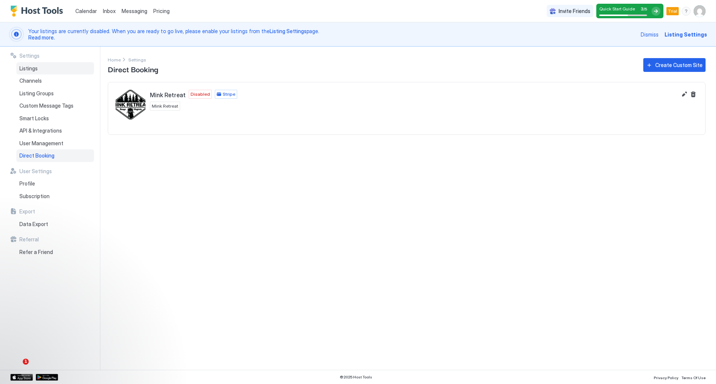
click at [33, 68] on span "Listings" at bounding box center [28, 68] width 18 height 7
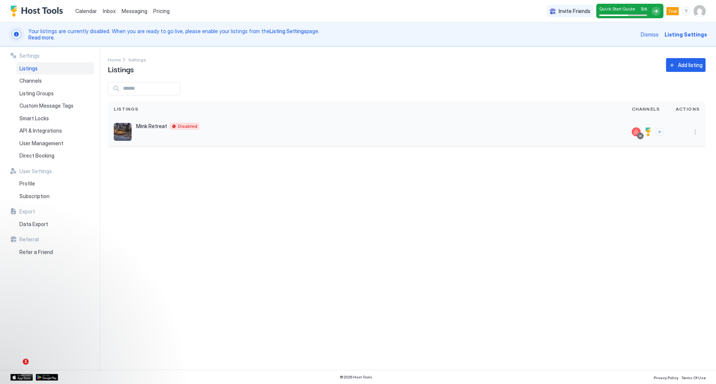
click at [270, 129] on div "Mink Retreat 43 Mink Ct Basye Virginia 22810 United States Disabled" at bounding box center [367, 132] width 506 height 18
click at [695, 133] on button "More options" at bounding box center [695, 132] width 9 height 9
click at [686, 165] on span "Listing Settings" at bounding box center [677, 167] width 33 height 6
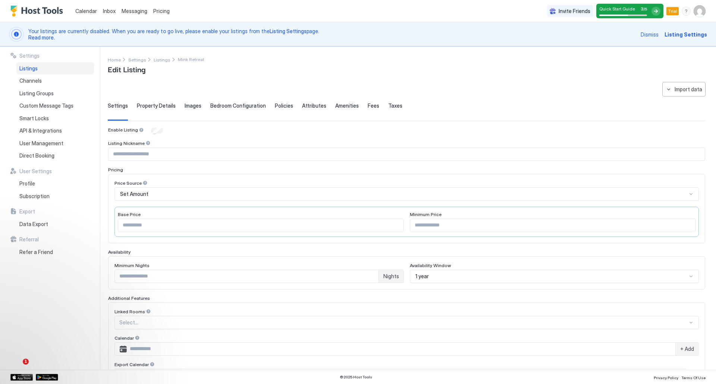
click at [158, 106] on span "Property Details" at bounding box center [156, 106] width 39 height 7
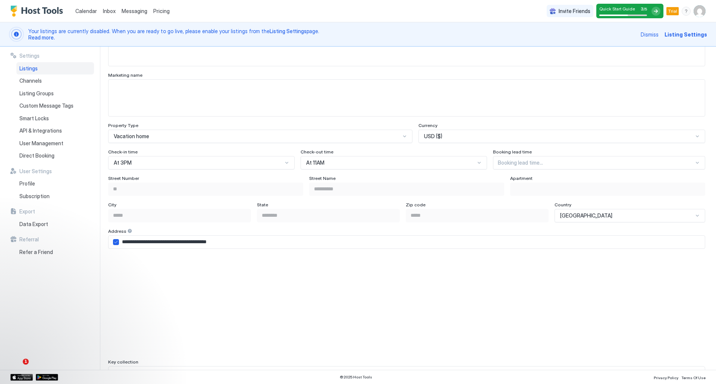
scroll to position [349, 0]
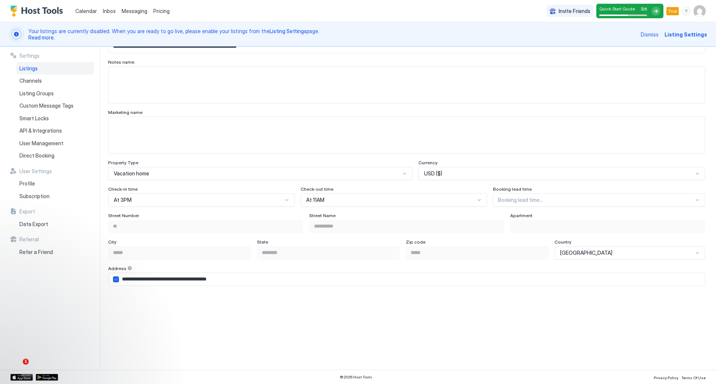
click at [284, 202] on div at bounding box center [287, 200] width 6 height 6
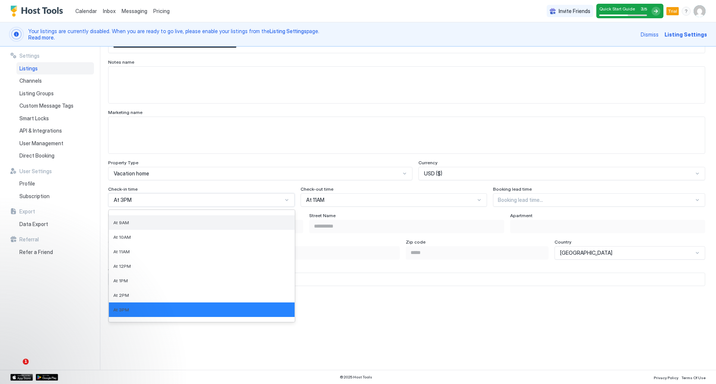
scroll to position [163, 0]
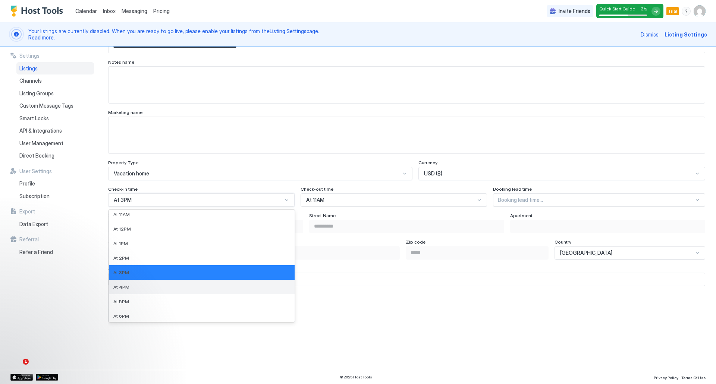
click at [235, 287] on div "At 4PM" at bounding box center [201, 287] width 177 height 6
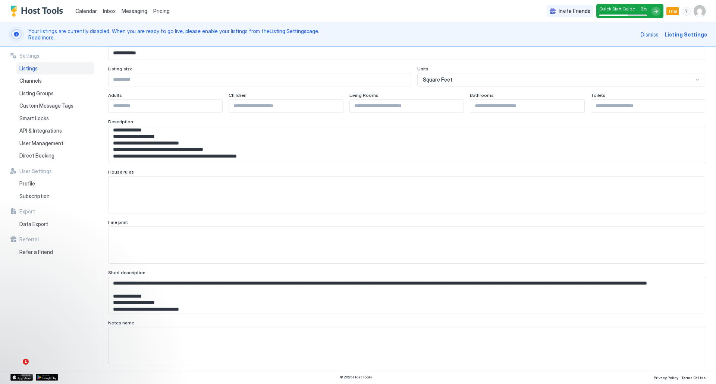
scroll to position [50, 0]
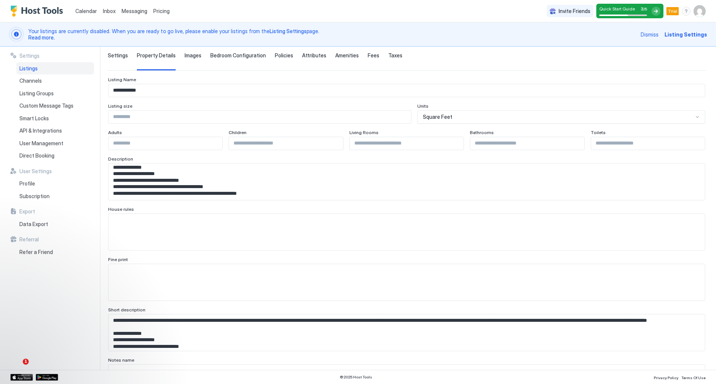
click at [194, 54] on span "Images" at bounding box center [193, 55] width 17 height 7
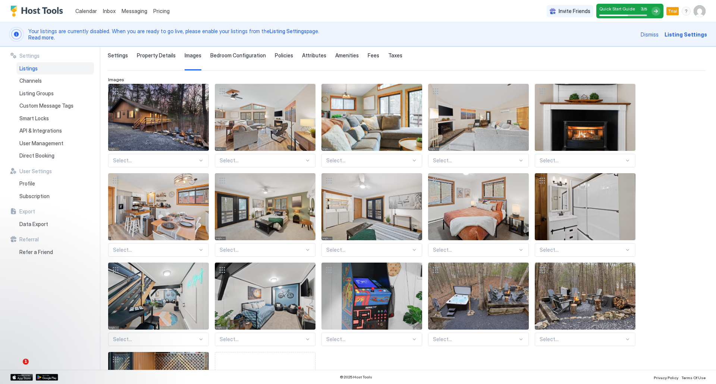
click at [208, 160] on div "Select..." at bounding box center [158, 160] width 101 height 13
click at [207, 159] on div "Select..." at bounding box center [158, 160] width 101 height 13
click at [570, 252] on div "Select..." at bounding box center [585, 249] width 101 height 13
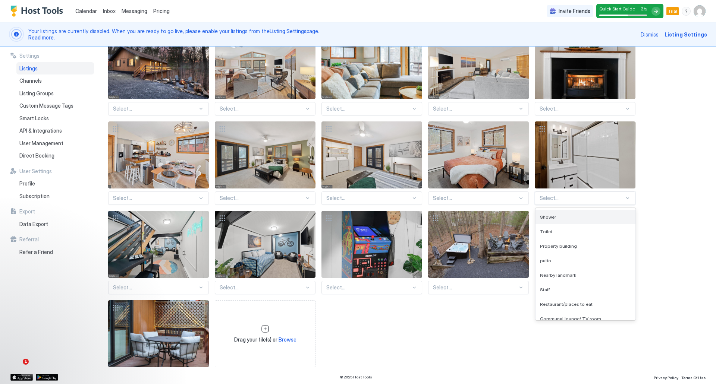
click at [557, 218] on div "Shower" at bounding box center [585, 217] width 91 height 6
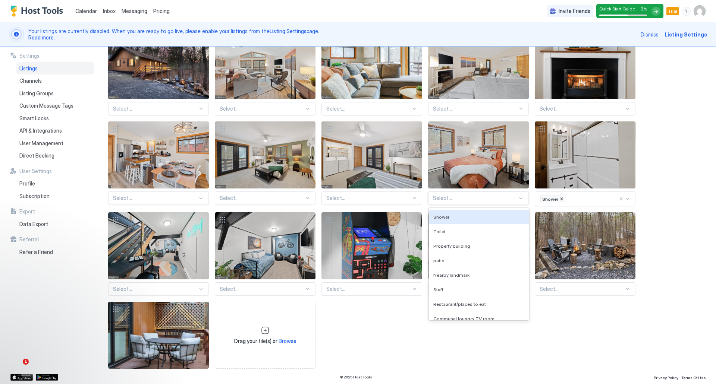
click at [501, 201] on div at bounding box center [475, 198] width 85 height 7
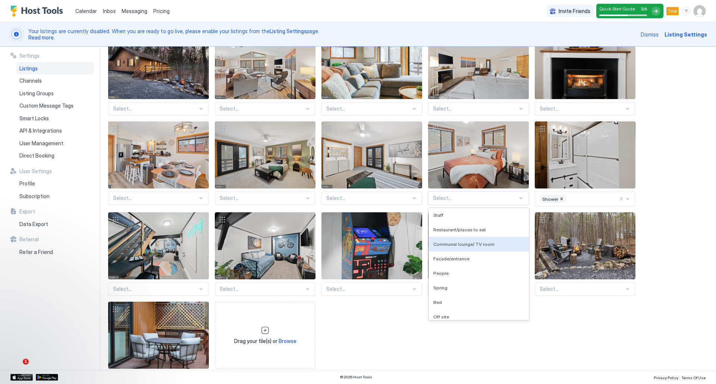
scroll to position [112, 0]
click at [491, 262] on div "Bed" at bounding box center [479, 265] width 100 height 15
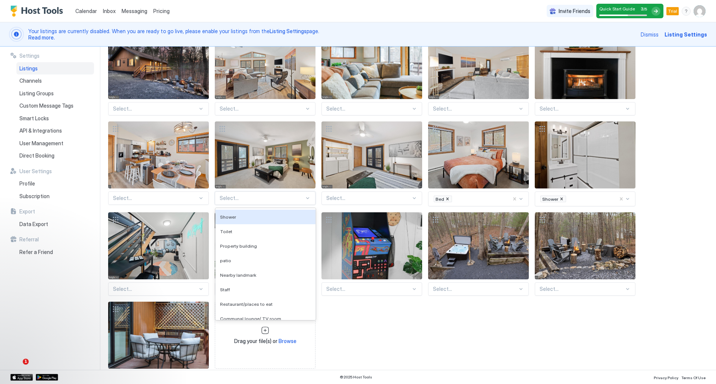
click at [314, 194] on div "Select..." at bounding box center [265, 198] width 101 height 13
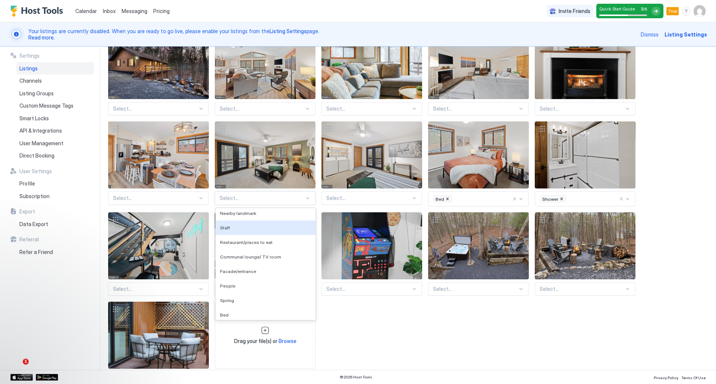
scroll to position [75, 0]
click at [265, 303] on div "Bed" at bounding box center [265, 303] width 91 height 6
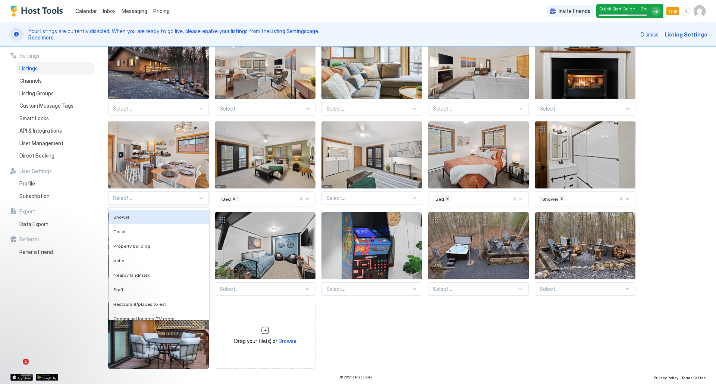
click at [196, 198] on div at bounding box center [155, 198] width 85 height 7
type input "***"
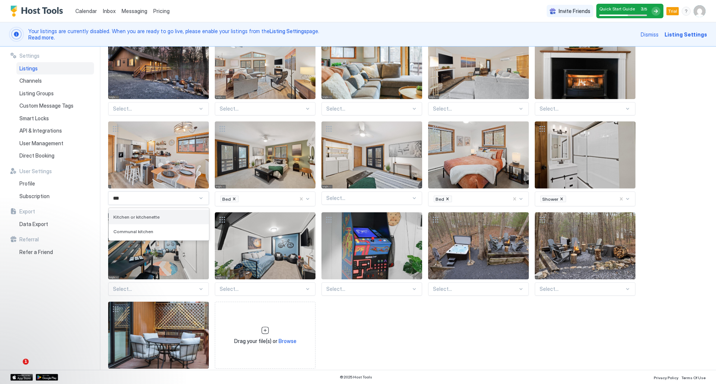
click at [153, 216] on div "Select... Select... Select... Select... Select... 2 results available for searc…" at bounding box center [406, 208] width 597 height 353
click at [123, 215] on span "Kitchen or kitchenette" at bounding box center [136, 217] width 46 height 6
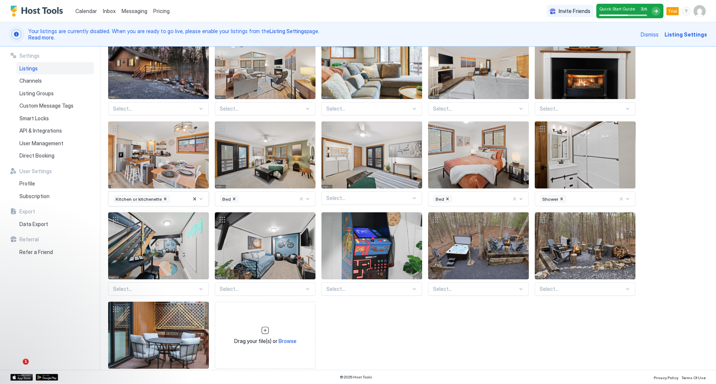
click at [334, 201] on div at bounding box center [368, 198] width 85 height 7
type input "******"
click at [574, 108] on div at bounding box center [582, 109] width 85 height 7
type input "*********"
click at [659, 132] on div "Select... Select... Select... Select... 0 results available for search term fir…" at bounding box center [406, 208] width 597 height 353
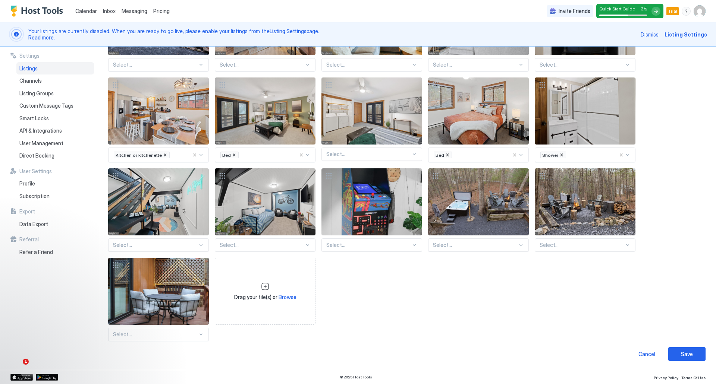
scroll to position [233, 0]
click at [183, 337] on div "Select..." at bounding box center [158, 334] width 101 height 13
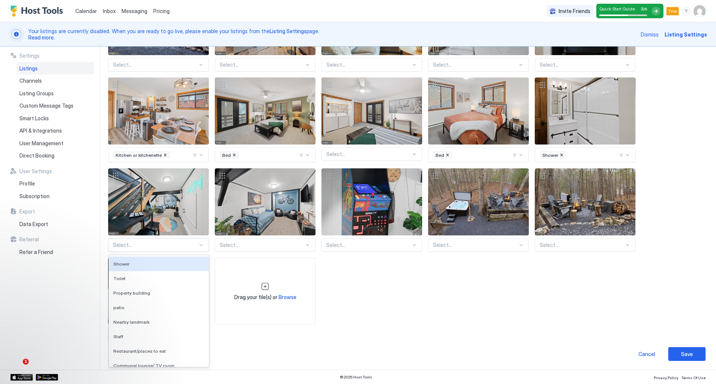
scroll to position [146, 0]
click at [190, 157] on div "Select... Select... Select... Select... Select... Kitchen or kitchenette Bed Se…" at bounding box center [406, 164] width 597 height 353
type input "**"
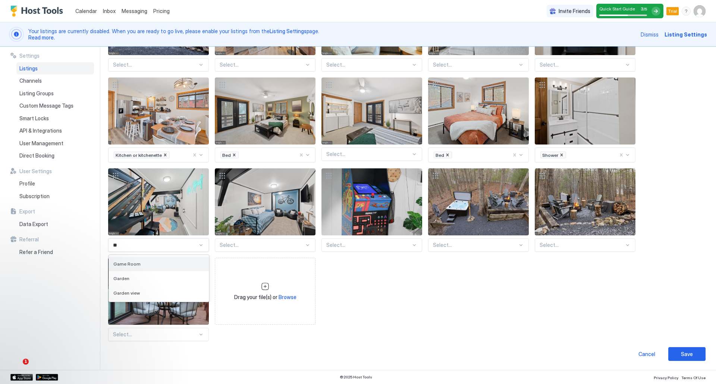
click at [169, 264] on div "Game Room" at bounding box center [158, 264] width 91 height 6
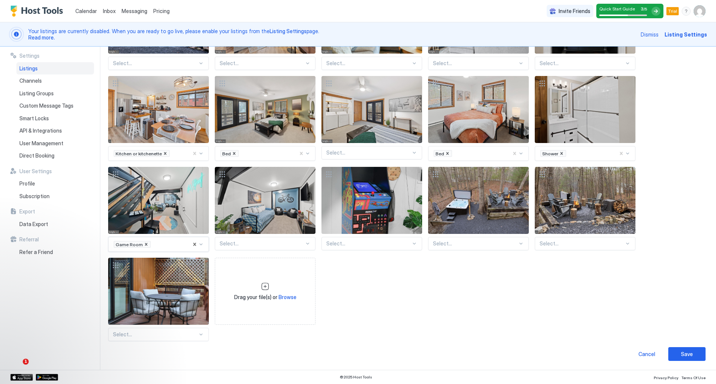
click at [360, 243] on div at bounding box center [368, 243] width 85 height 7
type input "****"
click at [355, 262] on div "Game Room" at bounding box center [372, 263] width 91 height 6
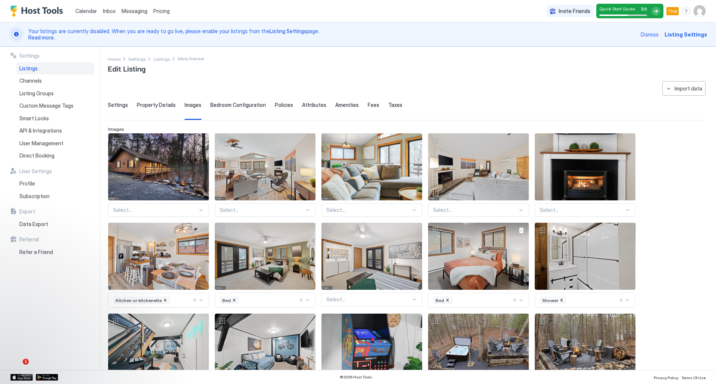
scroll to position [0, 0]
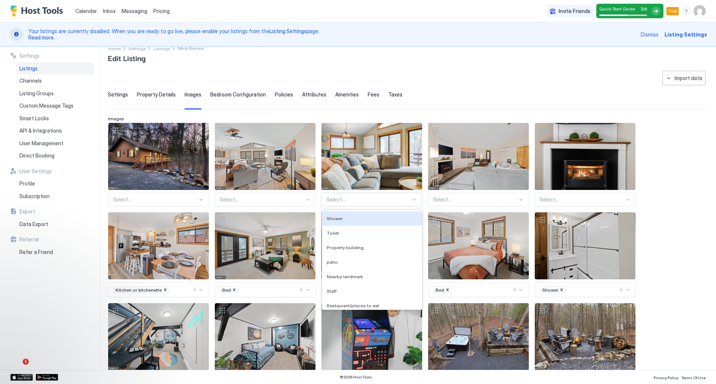
click at [384, 207] on div "136 results available. Use Up and Down to choose options, press Enter to select…" at bounding box center [371, 199] width 101 height 13
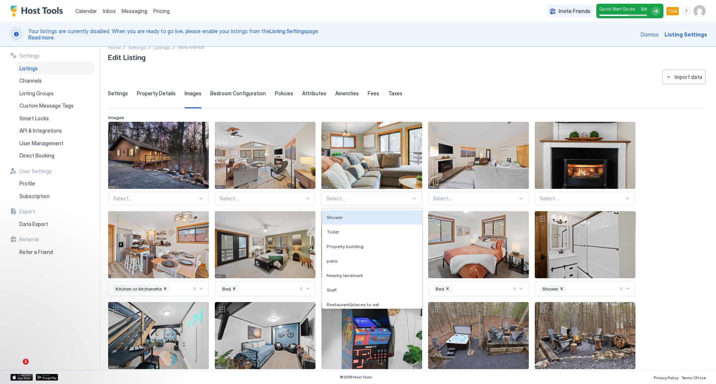
scroll to position [13, 0]
type input "***"
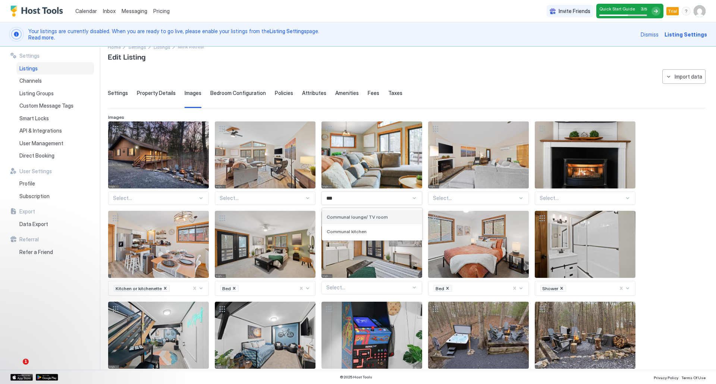
click at [359, 218] on span "Communal lounge/ TV room" at bounding box center [357, 217] width 61 height 6
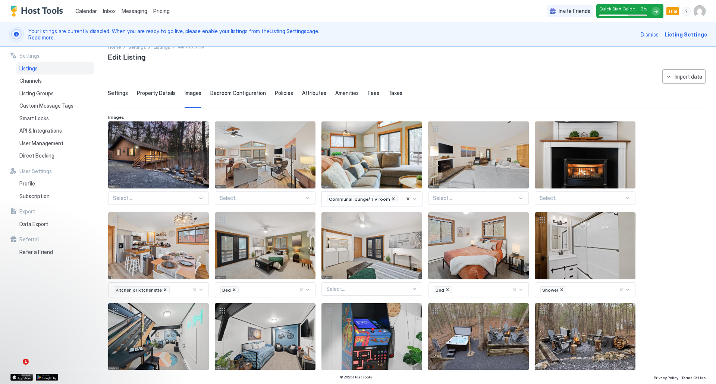
click at [297, 202] on div "Select..." at bounding box center [265, 198] width 101 height 13
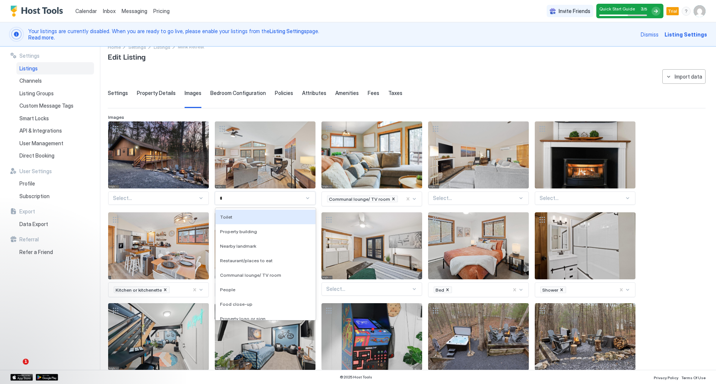
type input "***"
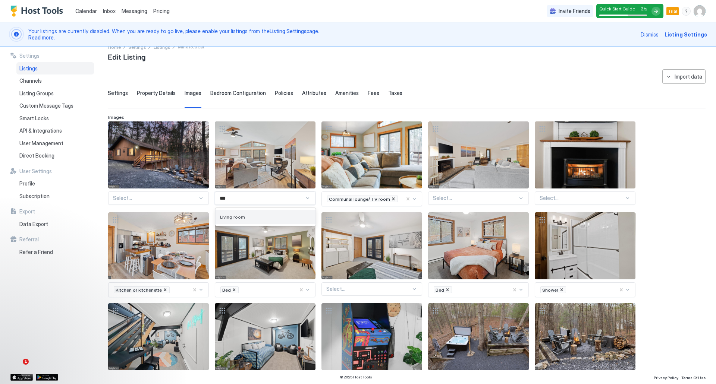
click at [283, 216] on div "Living room" at bounding box center [265, 217] width 91 height 6
click at [392, 199] on icon "Remove Communal lounge/ TV room" at bounding box center [393, 199] width 3 height 3
click at [387, 199] on div at bounding box center [368, 198] width 85 height 7
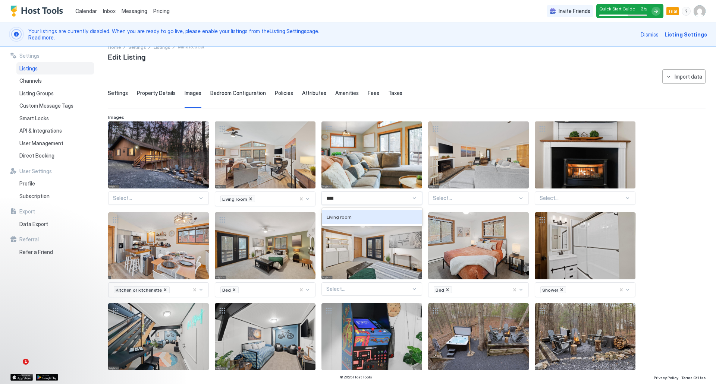
type input "******"
click at [375, 214] on div "Living room" at bounding box center [372, 217] width 100 height 15
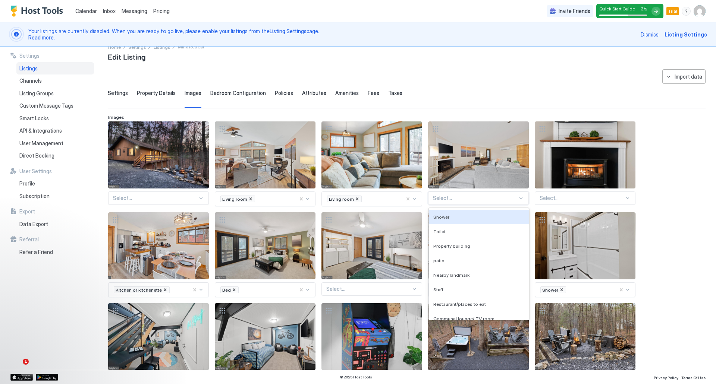
click at [438, 195] on div at bounding box center [475, 198] width 85 height 7
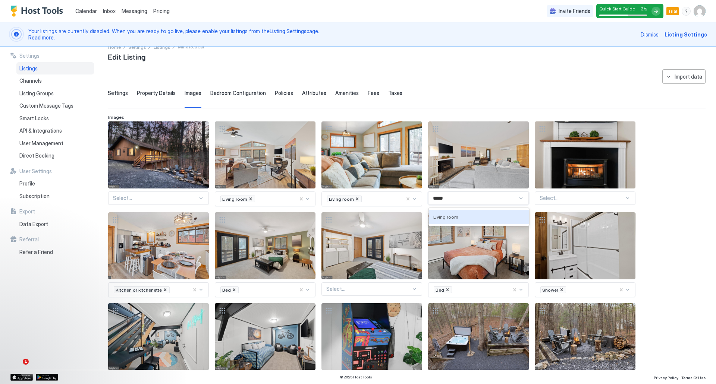
type input "******"
click at [466, 217] on div "Living room" at bounding box center [478, 217] width 91 height 6
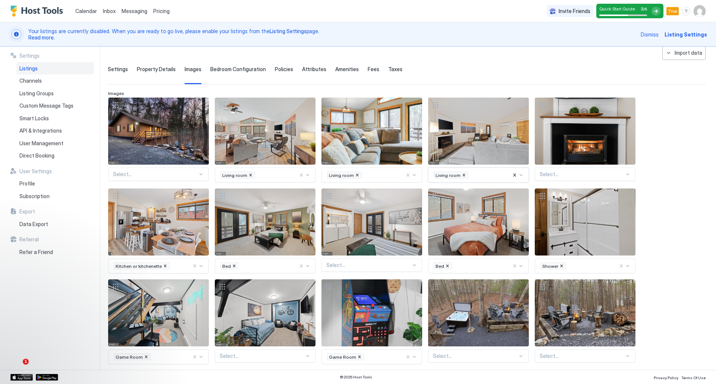
scroll to position [50, 0]
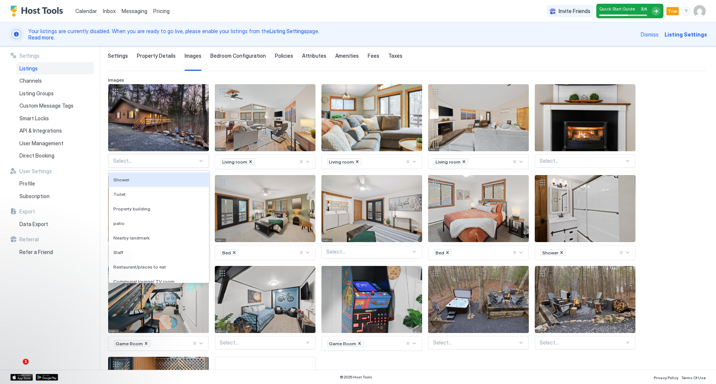
click at [189, 164] on div at bounding box center [155, 161] width 85 height 7
type input "*"
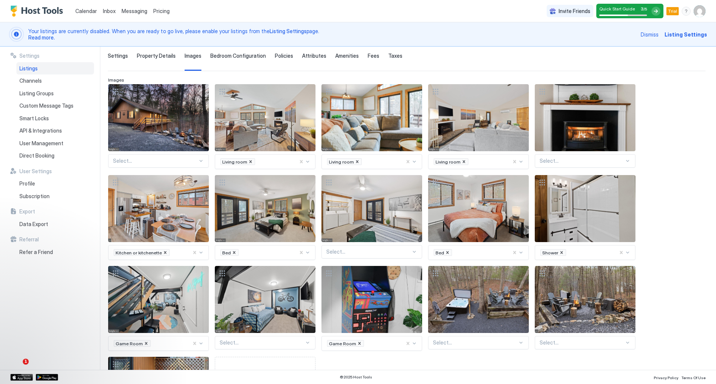
click at [656, 210] on div "Select... Living room Living room Living room Select... Kitchen or kitchenette …" at bounding box center [406, 262] width 597 height 356
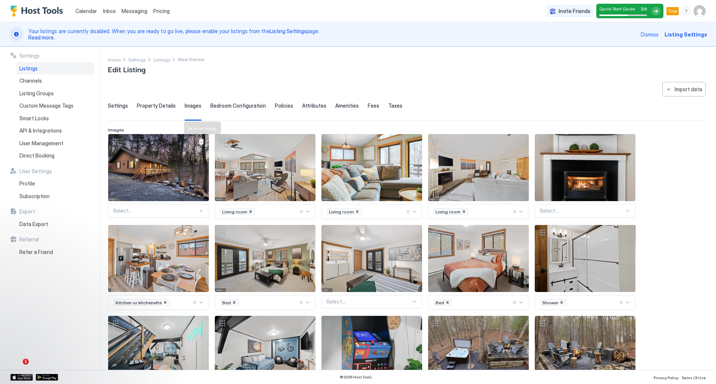
click at [202, 144] on div at bounding box center [201, 142] width 6 height 6
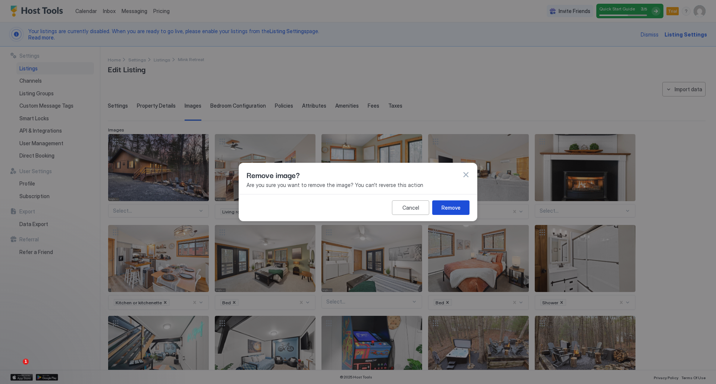
click at [451, 203] on button "Remove" at bounding box center [450, 208] width 37 height 15
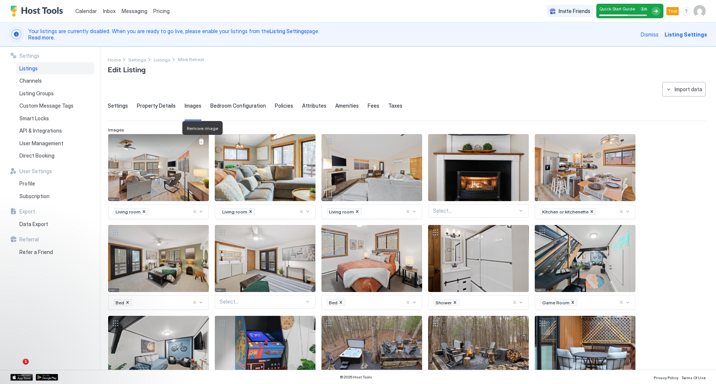
click at [200, 141] on div at bounding box center [201, 142] width 6 height 6
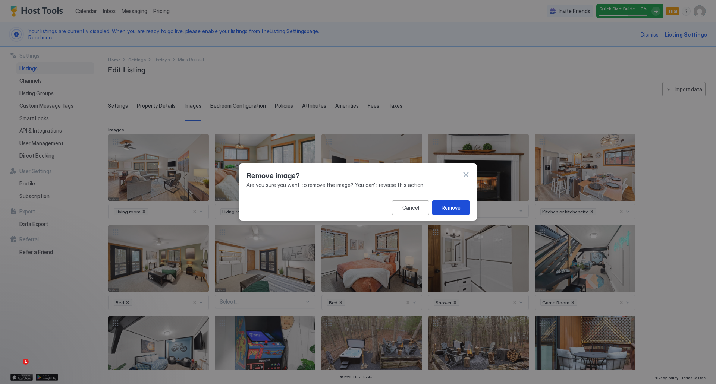
click at [449, 204] on div "Remove" at bounding box center [450, 208] width 19 height 8
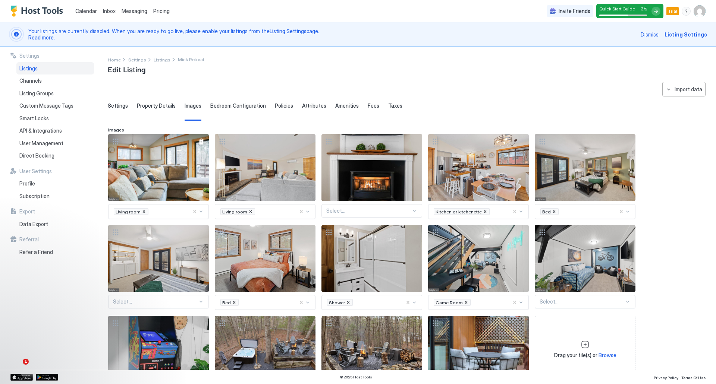
click at [201, 142] on div at bounding box center [201, 142] width 6 height 6
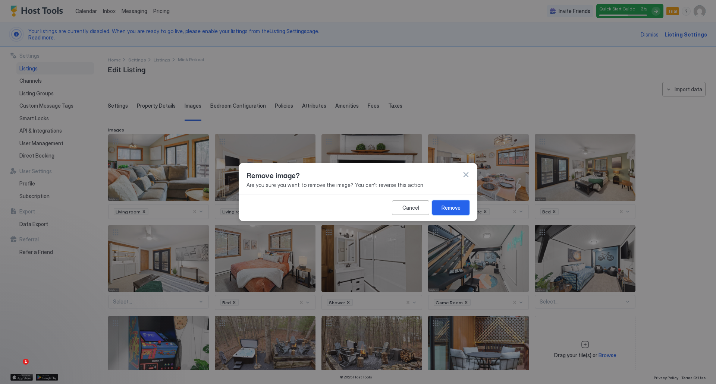
click at [440, 205] on button "Remove" at bounding box center [450, 208] width 37 height 15
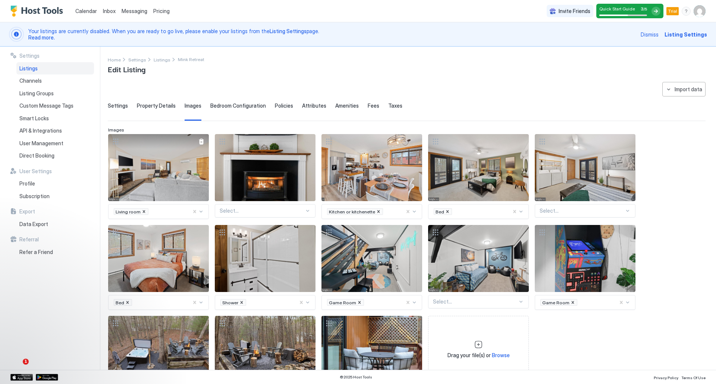
click at [199, 142] on div at bounding box center [201, 142] width 6 height 6
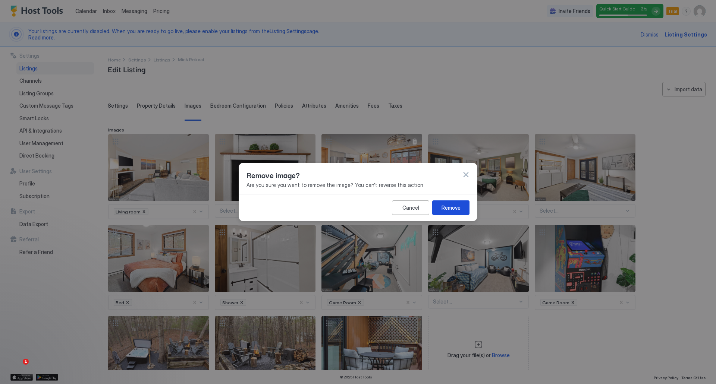
drag, startPoint x: 444, startPoint y: 204, endPoint x: 300, endPoint y: 174, distance: 147.3
click at [445, 205] on div "Remove" at bounding box center [450, 208] width 19 height 8
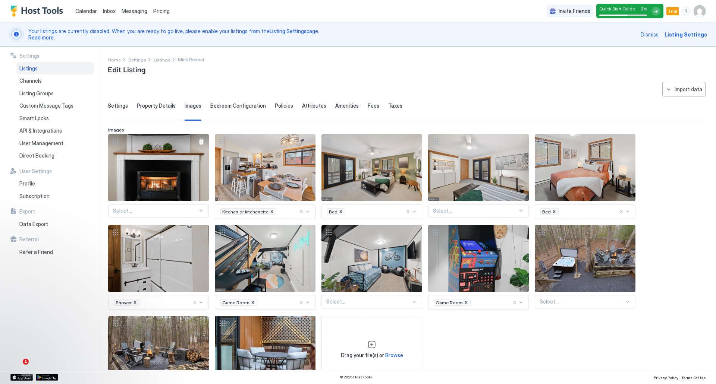
click at [202, 144] on div at bounding box center [201, 142] width 6 height 6
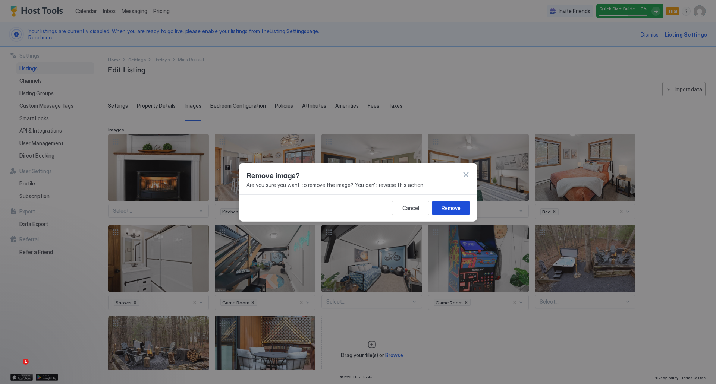
click at [449, 208] on div "Remove" at bounding box center [450, 208] width 19 height 8
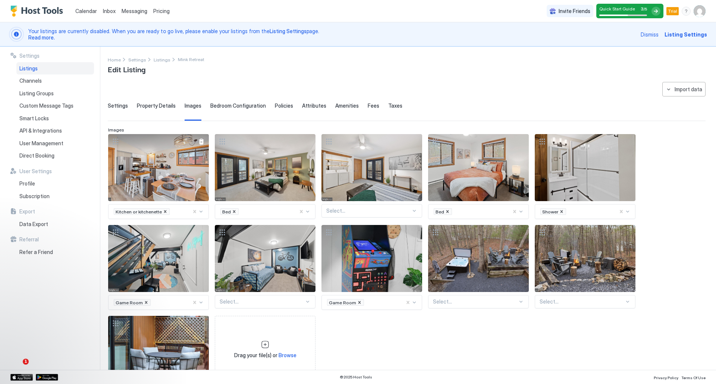
click at [198, 141] on div at bounding box center [201, 141] width 15 height 15
click at [198, 142] on div at bounding box center [201, 142] width 6 height 6
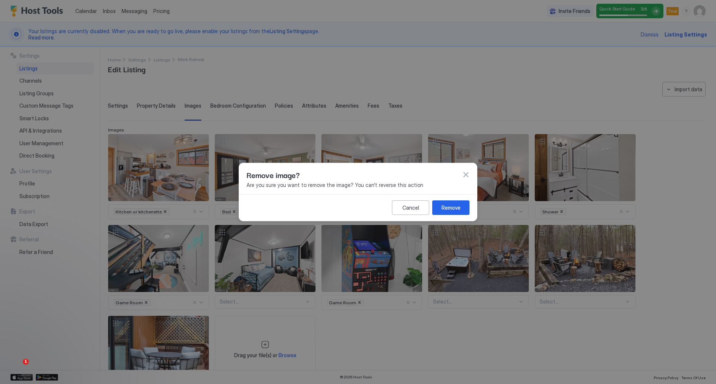
click at [446, 208] on button "Remove" at bounding box center [450, 208] width 37 height 15
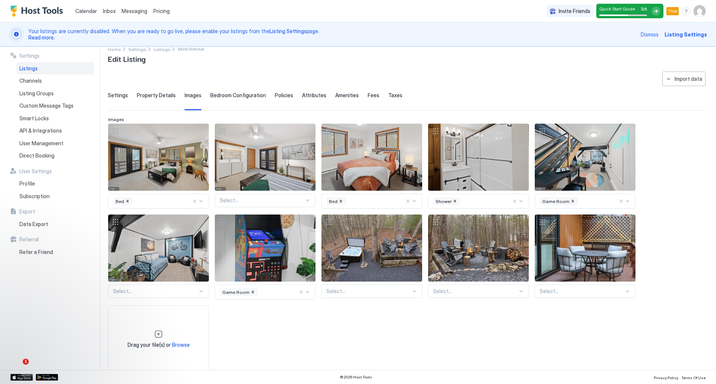
click at [447, 208] on div "Bed Select... Bed Shower Game Room Select... Game Room Select... Select... Sele…" at bounding box center [406, 248] width 597 height 249
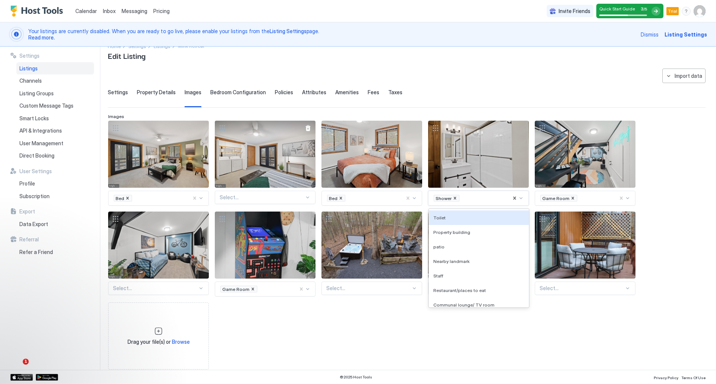
scroll to position [14, 0]
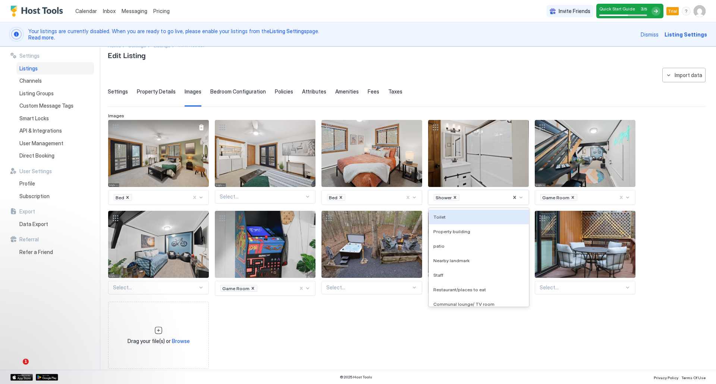
click at [201, 128] on div at bounding box center [201, 128] width 6 height 6
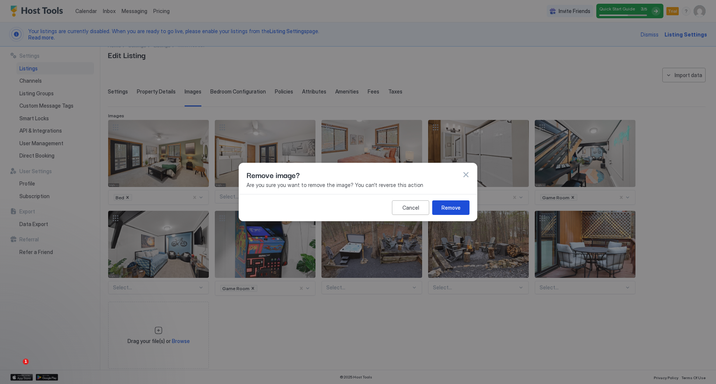
click at [446, 208] on div "Remove" at bounding box center [450, 208] width 19 height 8
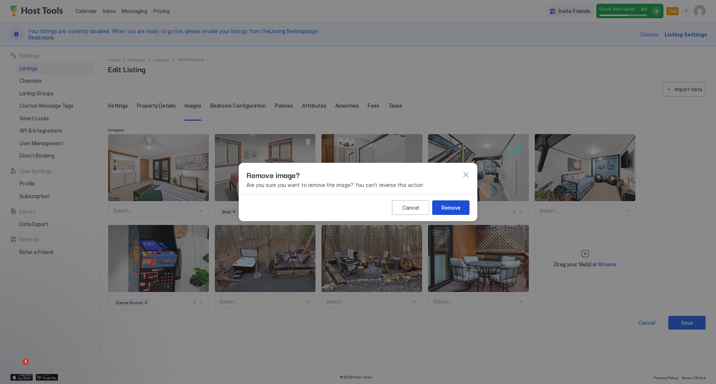
scroll to position [0, 0]
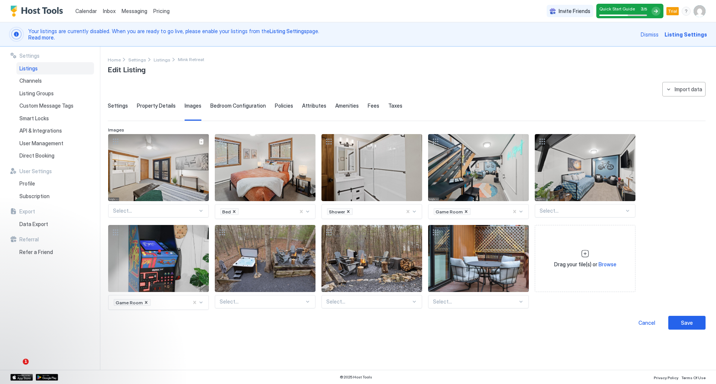
click at [200, 143] on div at bounding box center [201, 142] width 6 height 6
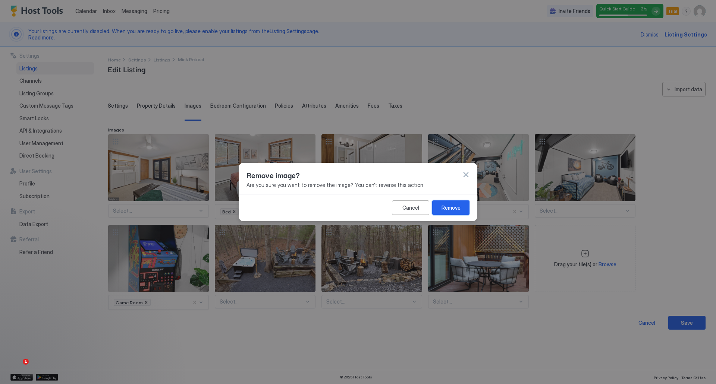
click at [440, 206] on button "Remove" at bounding box center [450, 208] width 37 height 15
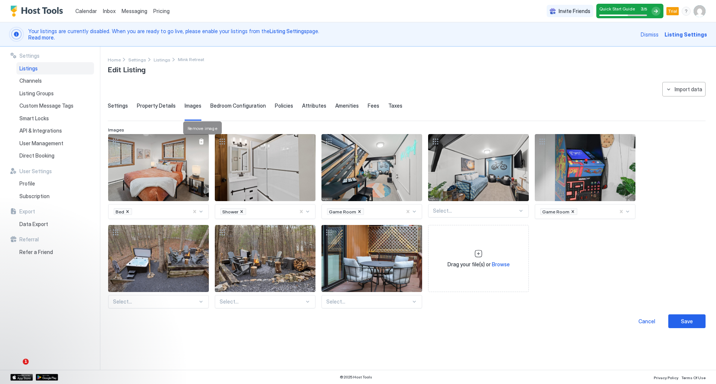
click at [201, 141] on div at bounding box center [201, 142] width 6 height 6
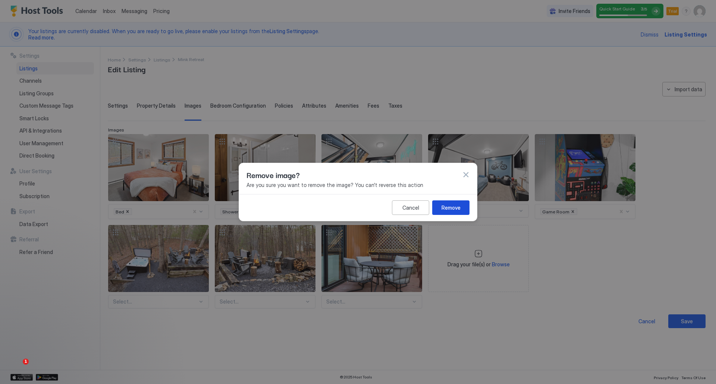
click at [446, 205] on div "Remove" at bounding box center [450, 208] width 19 height 8
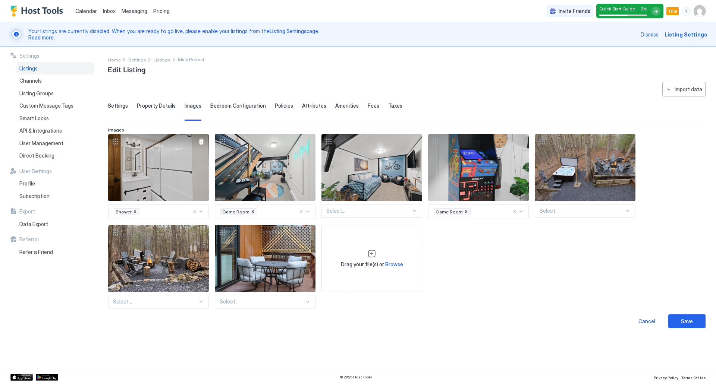
click at [201, 142] on div at bounding box center [201, 142] width 6 height 6
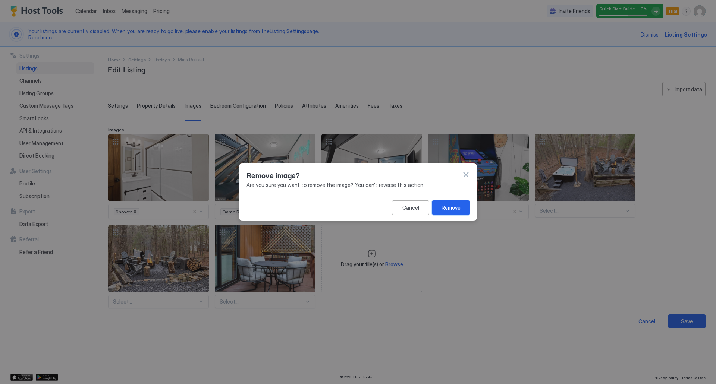
click at [453, 205] on div "Remove" at bounding box center [450, 208] width 19 height 8
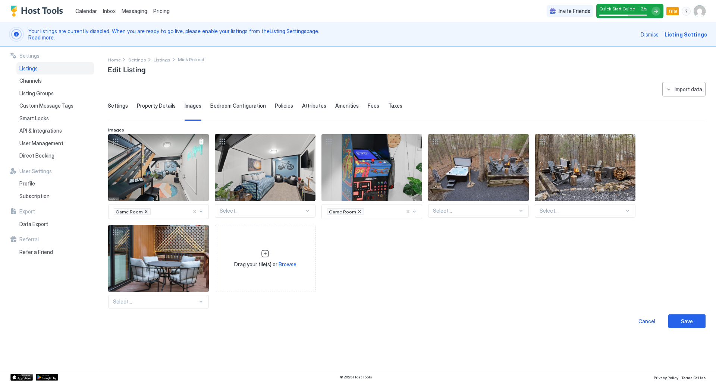
click at [203, 144] on div at bounding box center [201, 142] width 6 height 6
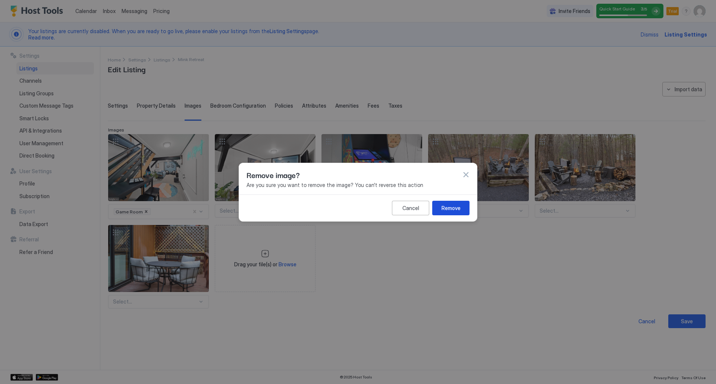
click at [451, 205] on div "Remove" at bounding box center [450, 208] width 19 height 8
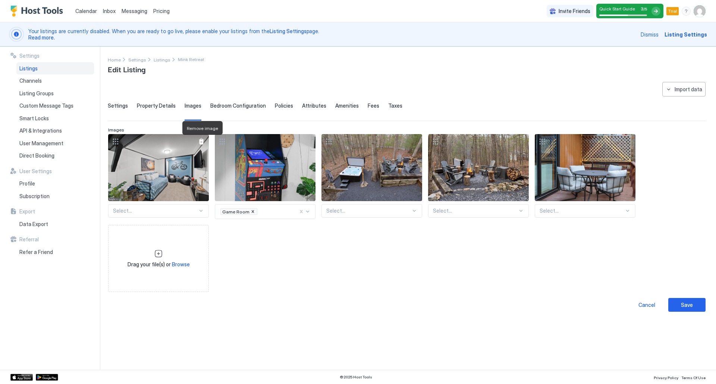
click at [201, 143] on div at bounding box center [201, 142] width 6 height 6
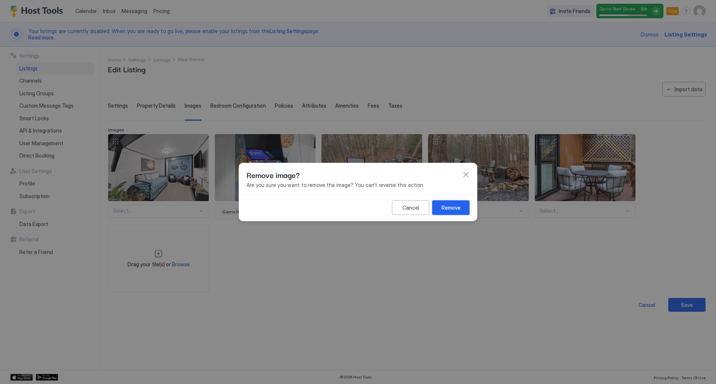
click at [463, 205] on button "Remove" at bounding box center [450, 208] width 37 height 15
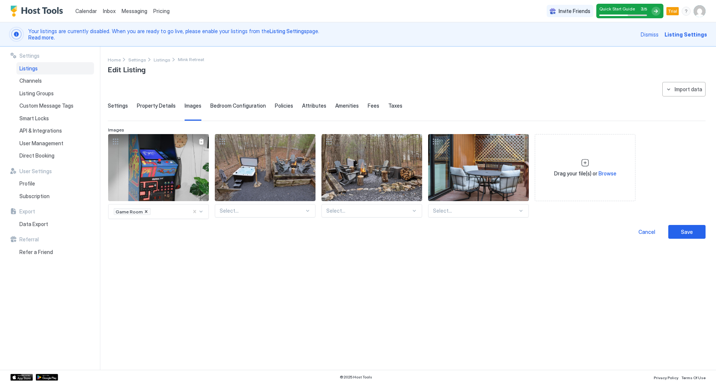
click at [201, 142] on div at bounding box center [201, 142] width 6 height 6
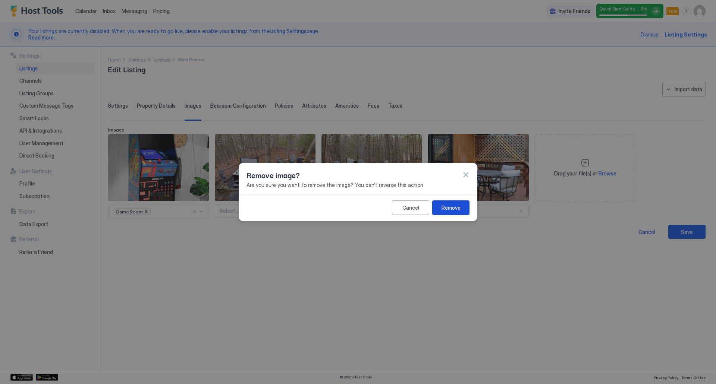
click at [459, 203] on button "Remove" at bounding box center [450, 208] width 37 height 15
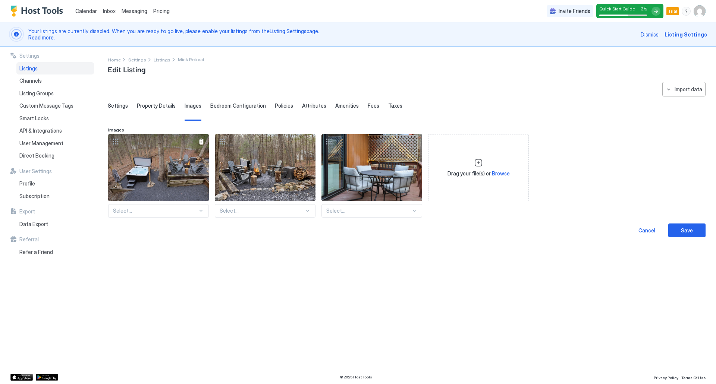
click at [202, 145] on div at bounding box center [201, 141] width 15 height 15
click at [199, 141] on div at bounding box center [201, 142] width 6 height 6
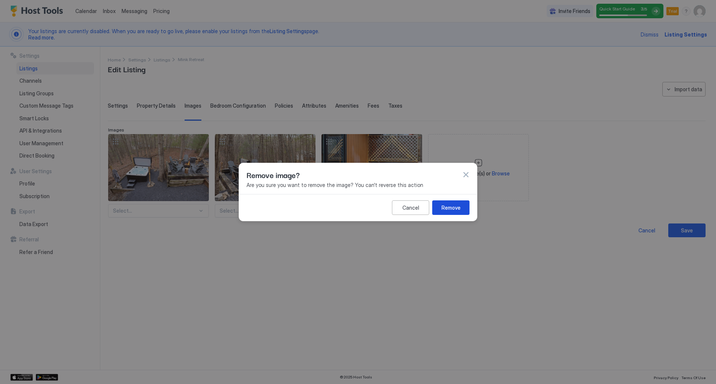
click at [446, 206] on div "Remove" at bounding box center [450, 208] width 19 height 8
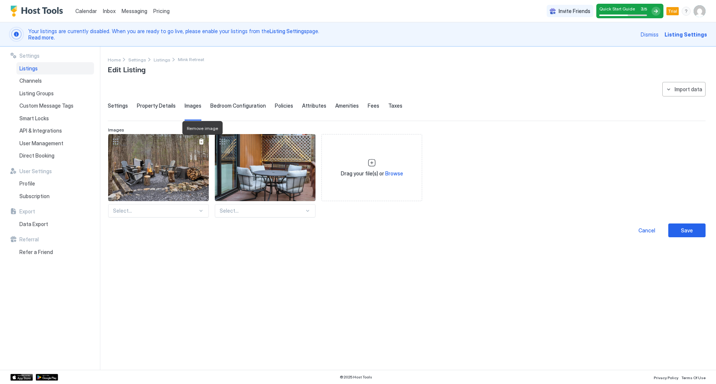
click at [199, 142] on div at bounding box center [201, 142] width 6 height 6
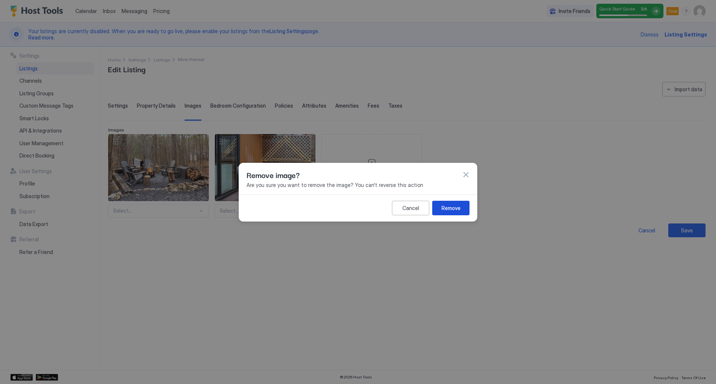
click at [447, 205] on div "Remove" at bounding box center [450, 208] width 19 height 8
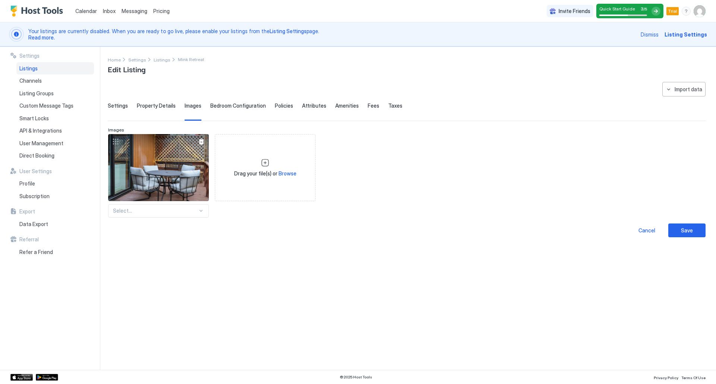
click at [199, 144] on div at bounding box center [201, 142] width 6 height 6
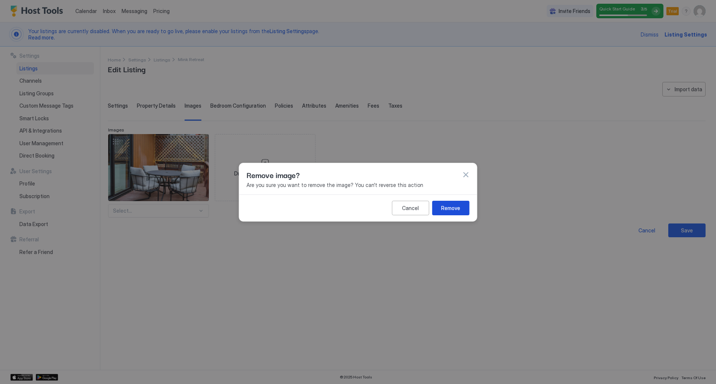
click at [465, 208] on button "Remove" at bounding box center [450, 208] width 37 height 15
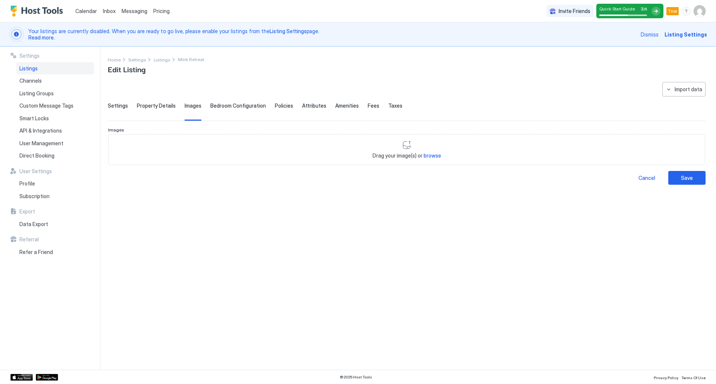
click at [225, 109] on div "Bedroom Configuration" at bounding box center [238, 112] width 56 height 18
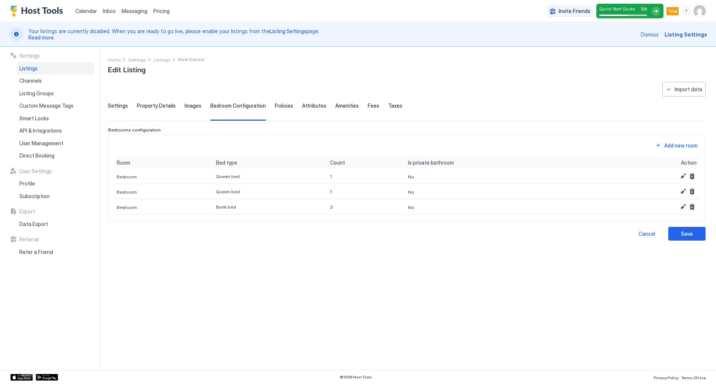
click at [284, 103] on span "Policies" at bounding box center [284, 106] width 18 height 7
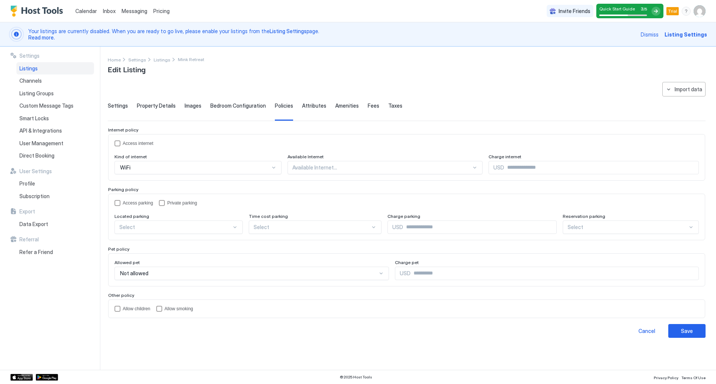
click at [307, 169] on div at bounding box center [381, 167] width 179 height 7
click at [136, 143] on div "Access internet" at bounding box center [138, 143] width 31 height 5
click at [125, 205] on div "Access parking" at bounding box center [138, 203] width 30 height 5
click at [157, 225] on div at bounding box center [175, 227] width 112 height 7
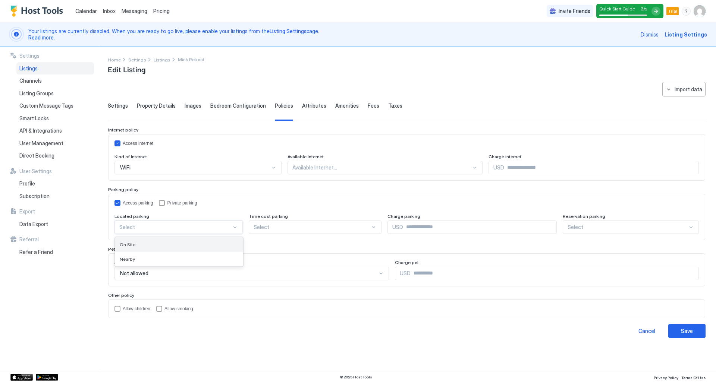
click at [153, 243] on div "On Site" at bounding box center [179, 245] width 119 height 6
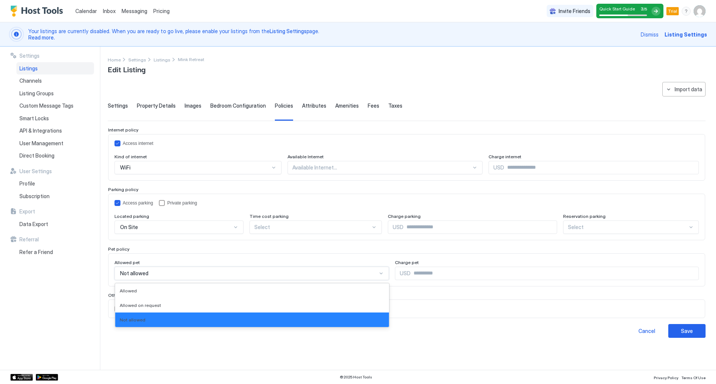
click at [196, 274] on div "Not allowed" at bounding box center [248, 273] width 257 height 7
click at [191, 304] on div "Allowed on request" at bounding box center [252, 306] width 265 height 6
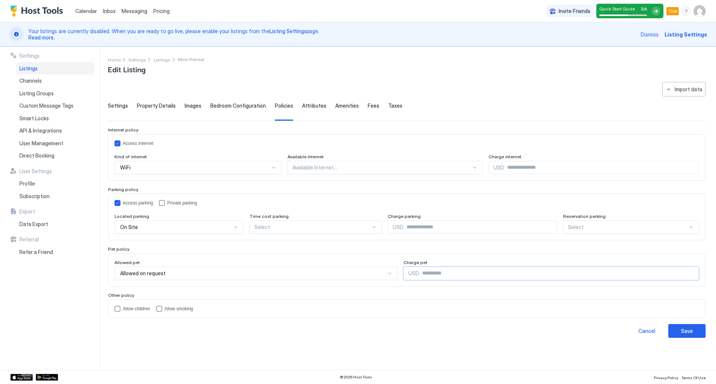
click at [420, 275] on input "Input Field" at bounding box center [559, 273] width 280 height 13
type input "**"
click at [135, 309] on div "Allow children" at bounding box center [137, 308] width 28 height 5
click at [174, 334] on div "Cancel Save" at bounding box center [407, 331] width 598 height 14
click at [694, 330] on button "Save" at bounding box center [686, 331] width 37 height 14
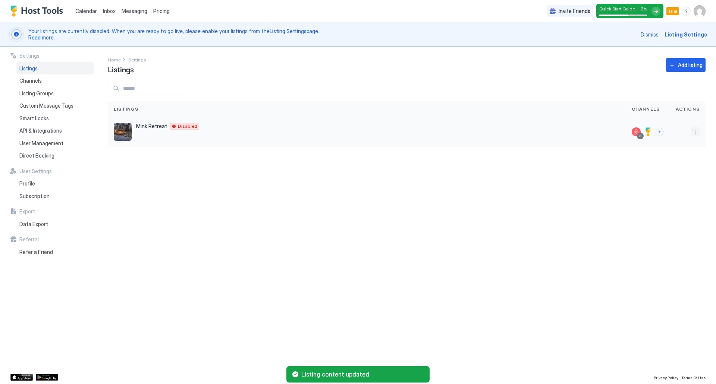
click at [691, 133] on button "More options" at bounding box center [695, 132] width 9 height 9
click at [685, 191] on span "Airbnb Settings" at bounding box center [677, 191] width 33 height 6
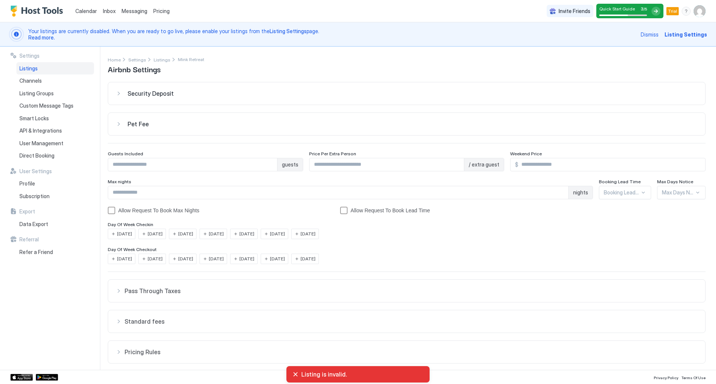
click at [132, 129] on button "Pet Fee" at bounding box center [406, 124] width 597 height 22
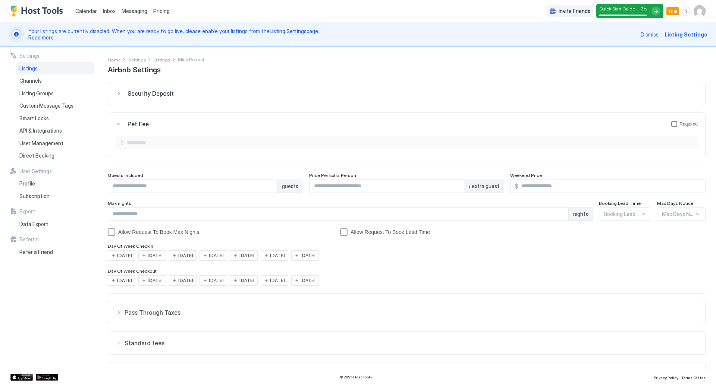
click at [671, 125] on div "petFeeForm" at bounding box center [674, 124] width 6 height 6
click at [153, 139] on input "Input Field" at bounding box center [410, 142] width 573 height 13
type input "**"
click at [163, 95] on span "Security Deposit" at bounding box center [151, 93] width 46 height 7
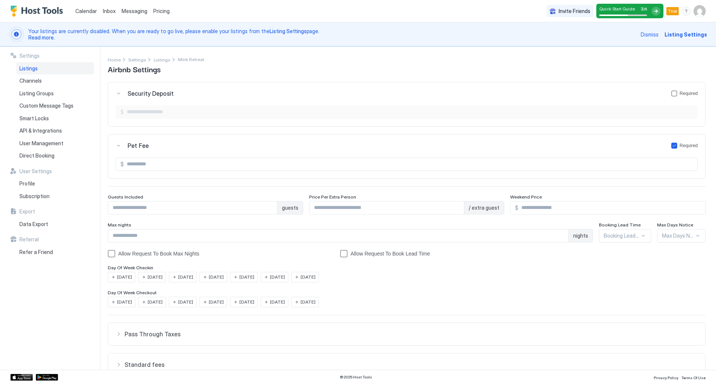
click at [163, 95] on span "Security Deposit" at bounding box center [151, 93] width 46 height 7
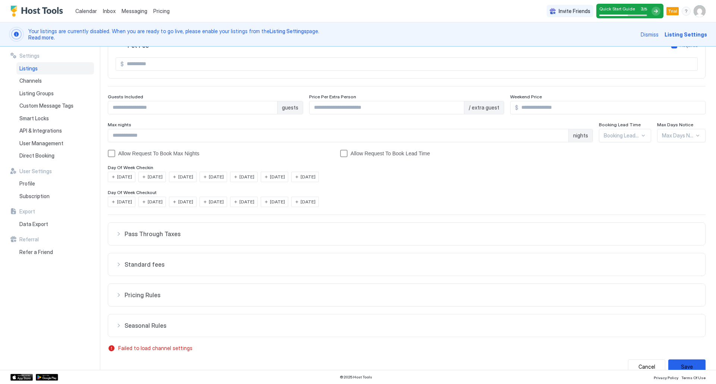
scroll to position [92, 0]
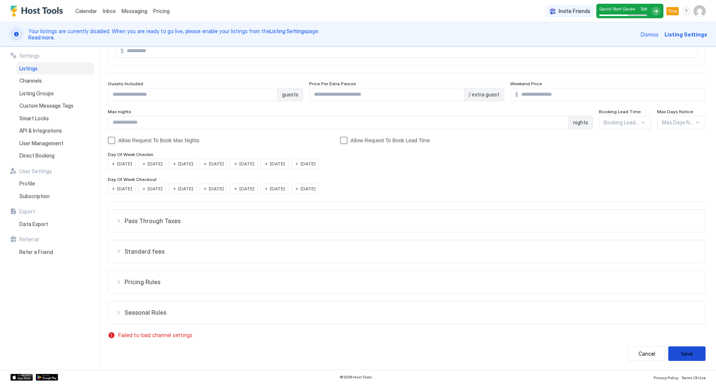
click at [686, 339] on button "Save" at bounding box center [686, 354] width 37 height 15
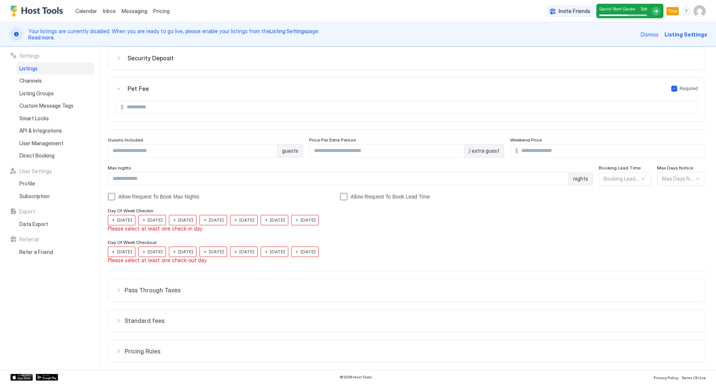
click at [123, 219] on span "[DATE]" at bounding box center [124, 220] width 15 height 7
click at [150, 217] on div "[DATE]" at bounding box center [152, 220] width 28 height 10
click at [184, 217] on span "[DATE]" at bounding box center [185, 220] width 15 height 7
click at [217, 221] on div "[DATE]" at bounding box center [213, 220] width 28 height 10
click at [248, 217] on div "[DATE]" at bounding box center [244, 220] width 28 height 10
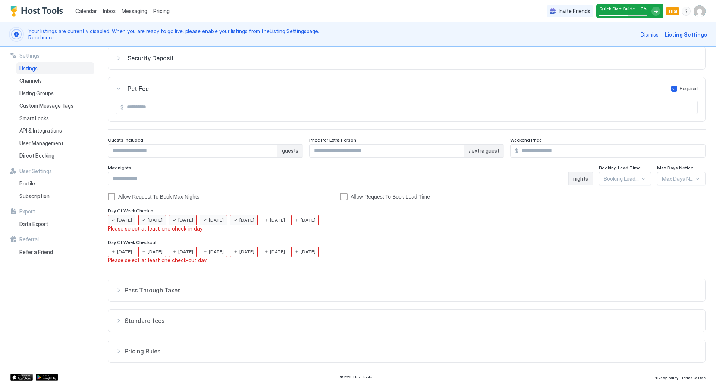
drag, startPoint x: 276, startPoint y: 220, endPoint x: 306, endPoint y: 223, distance: 29.9
click at [279, 221] on div "[DATE]" at bounding box center [275, 220] width 28 height 10
drag, startPoint x: 307, startPoint y: 221, endPoint x: 316, endPoint y: 234, distance: 15.6
click at [308, 221] on div "[DATE]" at bounding box center [305, 220] width 28 height 10
drag, startPoint x: 316, startPoint y: 252, endPoint x: 312, endPoint y: 252, distance: 4.1
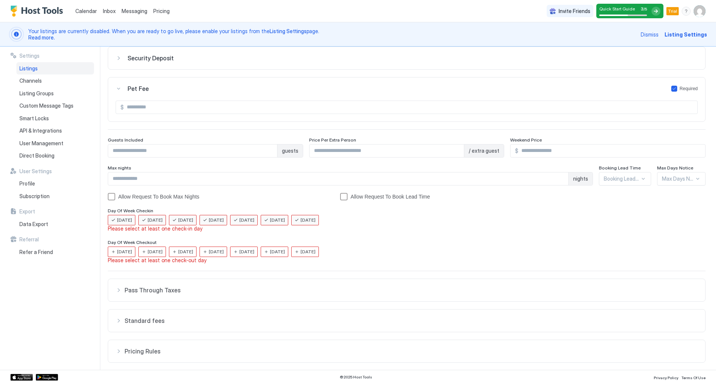
click at [315, 252] on div "[DATE]" at bounding box center [305, 252] width 28 height 10
drag, startPoint x: 298, startPoint y: 251, endPoint x: 261, endPoint y: 252, distance: 36.9
click at [285, 251] on span "[DATE]" at bounding box center [277, 252] width 15 height 7
drag, startPoint x: 261, startPoint y: 252, endPoint x: 239, endPoint y: 253, distance: 21.3
click at [254, 252] on span "[DATE]" at bounding box center [246, 252] width 15 height 7
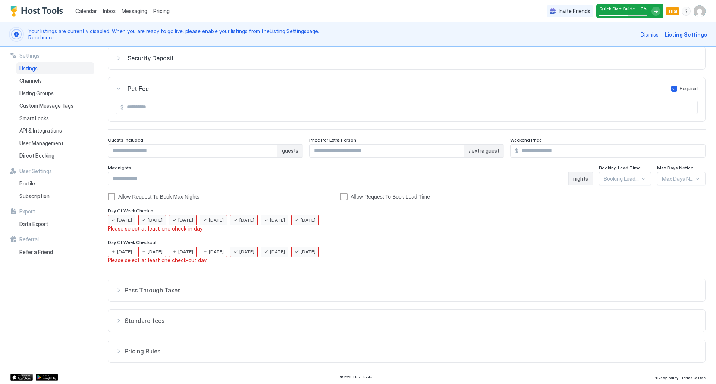
drag, startPoint x: 235, startPoint y: 253, endPoint x: 224, endPoint y: 255, distance: 11.0
click at [224, 254] on span "[DATE]" at bounding box center [216, 252] width 15 height 7
drag, startPoint x: 208, startPoint y: 255, endPoint x: 192, endPoint y: 255, distance: 15.7
click at [206, 255] on div "Monday Tuesday Wednesday Thursday Friday Saturday Sunday" at bounding box center [407, 252] width 598 height 10
click at [174, 252] on div "[DATE]" at bounding box center [183, 252] width 28 height 10
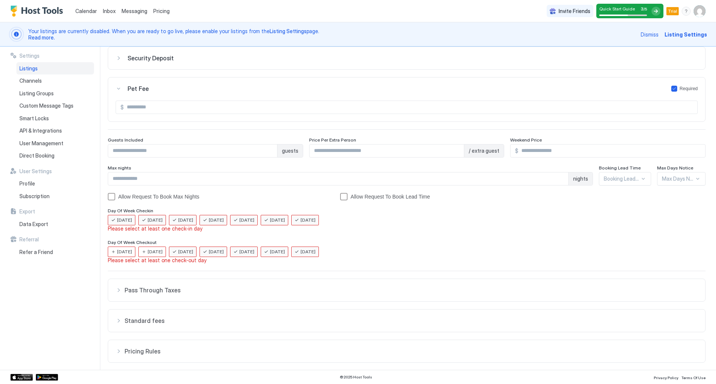
drag, startPoint x: 155, startPoint y: 255, endPoint x: 143, endPoint y: 254, distance: 11.7
click at [154, 255] on div "[DATE]" at bounding box center [152, 252] width 28 height 10
click at [129, 251] on span "[DATE]" at bounding box center [124, 252] width 15 height 7
click at [456, 249] on div "Monday Tuesday Wednesday Thursday Friday Saturday Sunday" at bounding box center [407, 252] width 598 height 10
click at [662, 187] on div "Security Deposit $ Pet Fee Required $ ** Guests Included guests Price Per Extra…" at bounding box center [407, 231] width 598 height 369
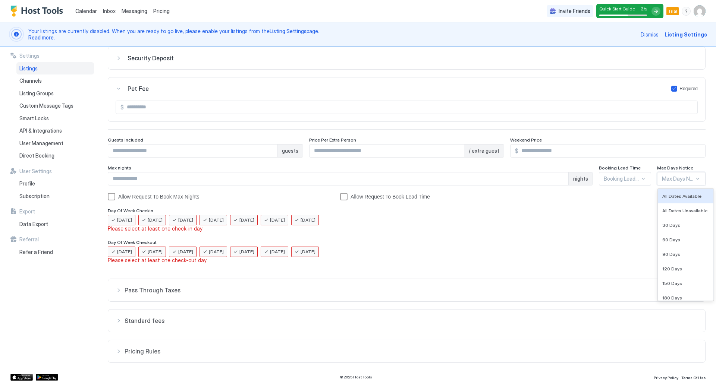
click at [667, 179] on div at bounding box center [678, 179] width 32 height 7
click at [668, 180] on div at bounding box center [678, 179] width 32 height 7
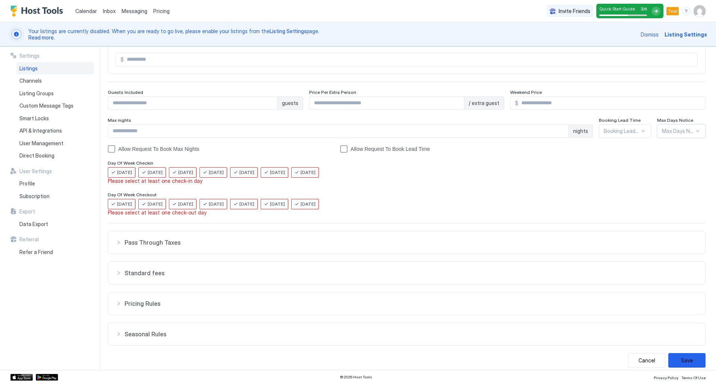
scroll to position [90, 0]
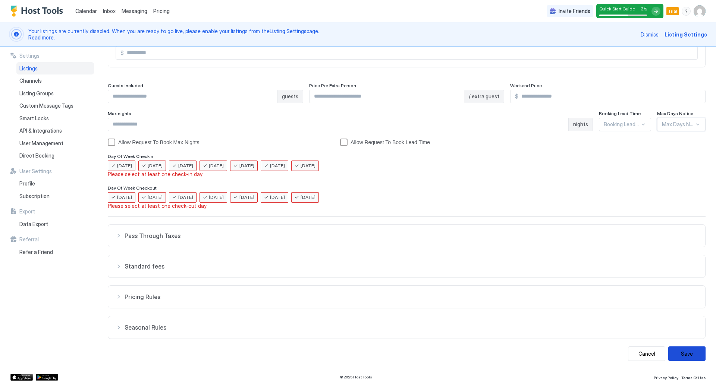
click at [683, 339] on button "Save" at bounding box center [686, 354] width 37 height 15
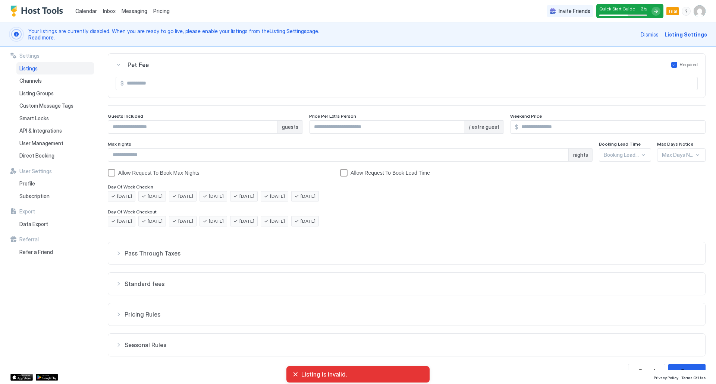
scroll to position [73, 0]
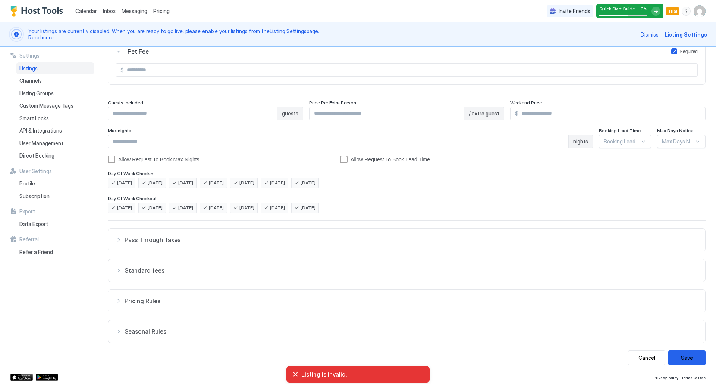
click at [247, 243] on span "Pass Through Taxes" at bounding box center [411, 239] width 573 height 7
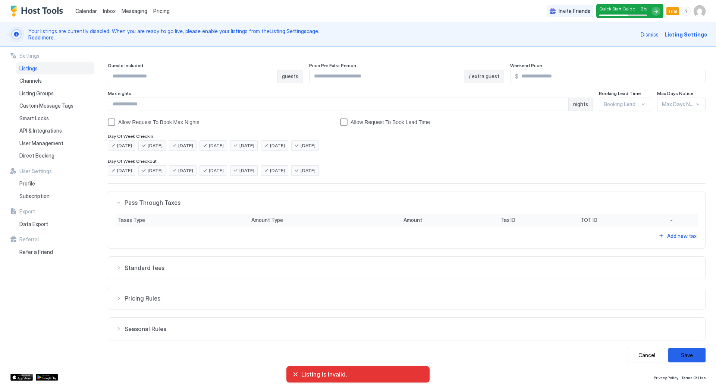
scroll to position [111, 0]
click at [262, 268] on span "Standard fees" at bounding box center [411, 266] width 573 height 7
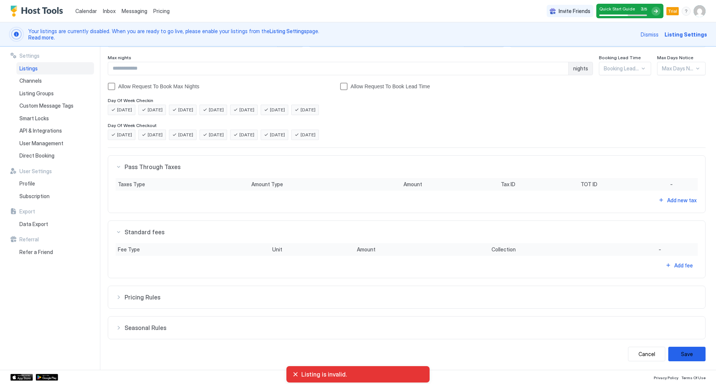
scroll to position [146, 0]
click at [282, 296] on span "Pricing Rules" at bounding box center [411, 296] width 573 height 7
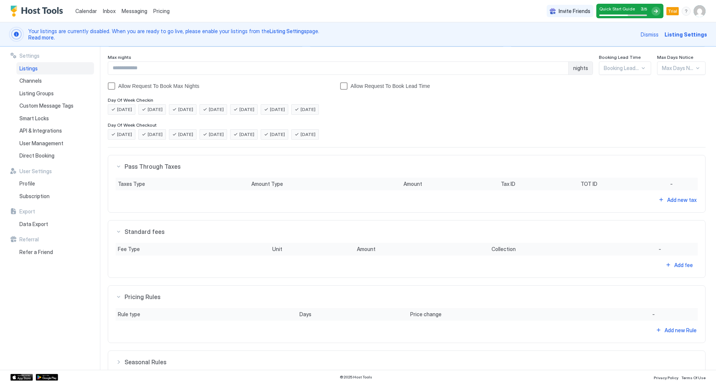
scroll to position [181, 0]
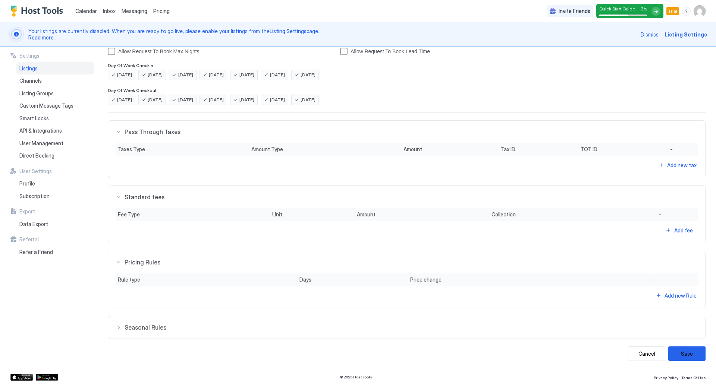
click at [295, 330] on span "Seasonal Rules" at bounding box center [411, 327] width 573 height 7
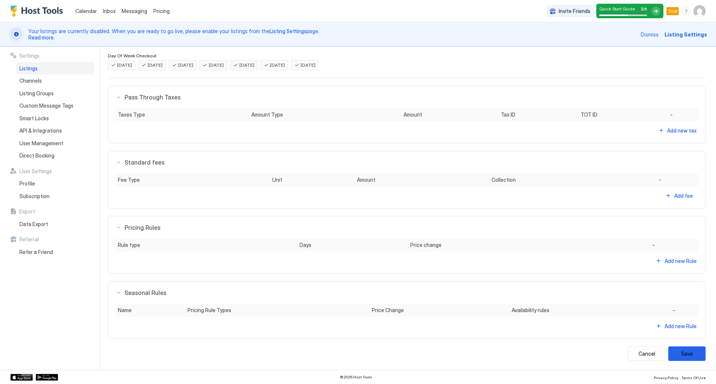
click at [236, 255] on div "Rule type Days Price change - Add new Rule" at bounding box center [407, 252] width 582 height 27
click at [666, 261] on div "Add new Rule" at bounding box center [680, 261] width 32 height 8
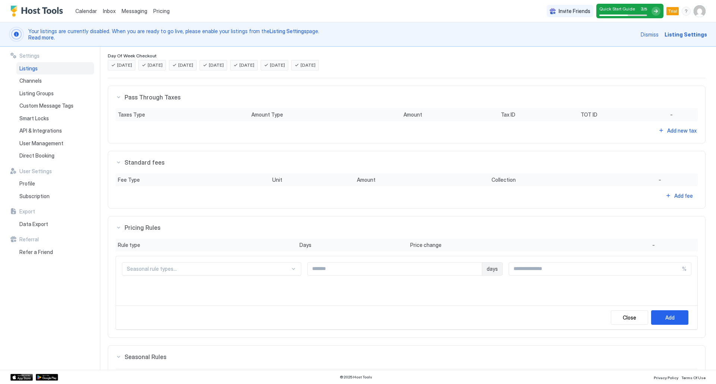
scroll to position [233, 0]
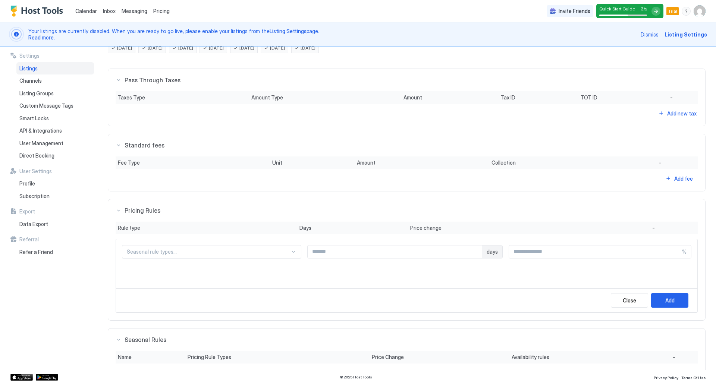
click at [196, 259] on div "Seasonal rule types..." at bounding box center [211, 251] width 179 height 13
click at [623, 303] on div "Close" at bounding box center [629, 301] width 13 height 8
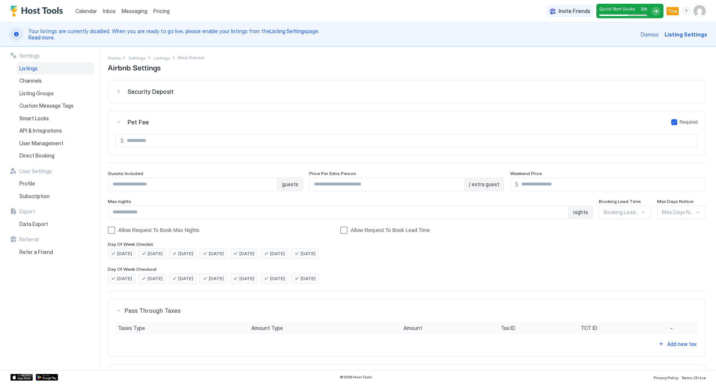
scroll to position [0, 0]
click at [258, 94] on div "Security Deposit" at bounding box center [413, 93] width 570 height 7
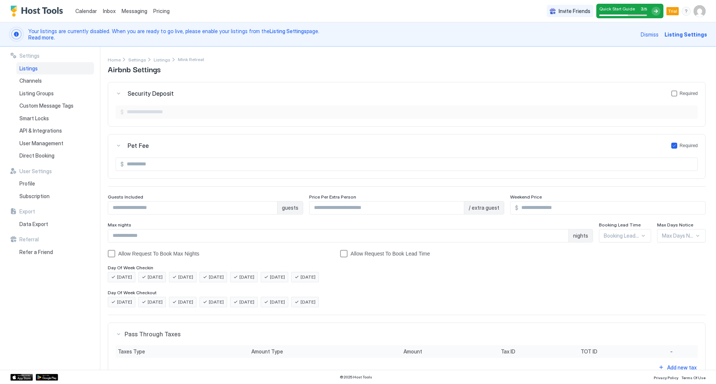
click at [258, 94] on div "Security Deposit Required" at bounding box center [413, 93] width 570 height 7
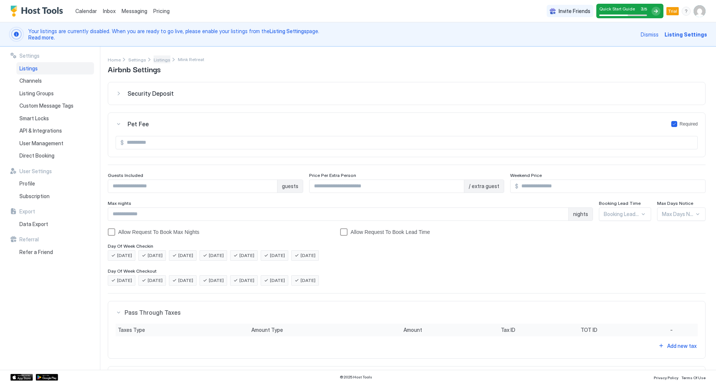
click at [160, 60] on span "Listings" at bounding box center [162, 60] width 17 height 6
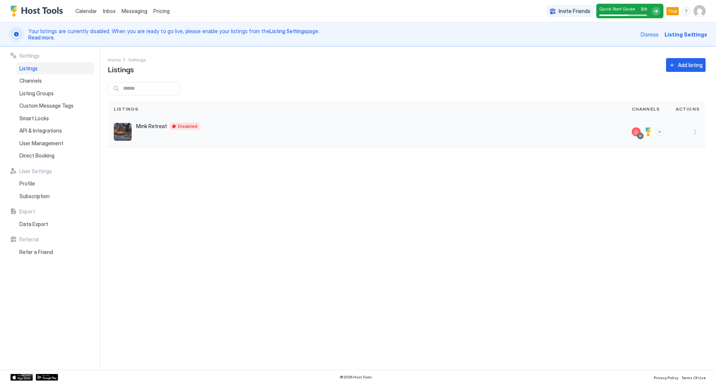
click at [637, 129] on div at bounding box center [636, 132] width 9 height 9
click at [695, 128] on button "More options" at bounding box center [695, 132] width 9 height 9
click at [41, 108] on div at bounding box center [358, 192] width 716 height 384
click at [41, 107] on span "Custom Message Tags" at bounding box center [46, 106] width 54 height 7
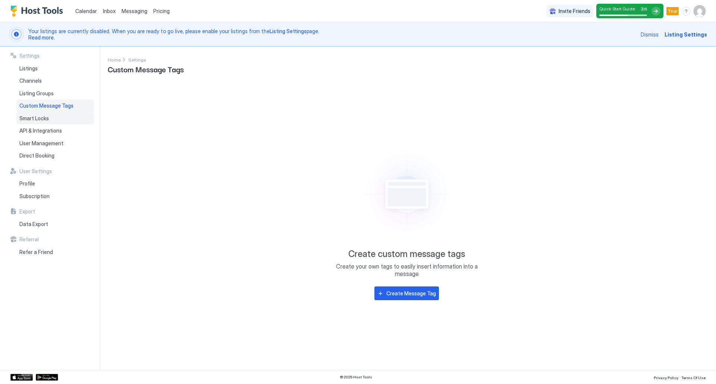
click at [39, 119] on span "Smart Locks" at bounding box center [33, 118] width 29 height 7
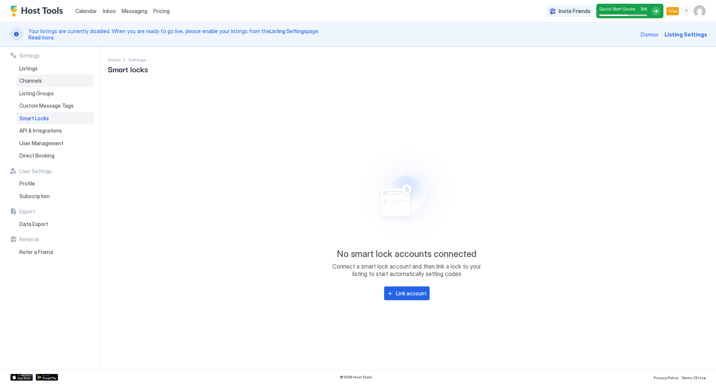
click at [31, 81] on span "Channels" at bounding box center [30, 81] width 22 height 7
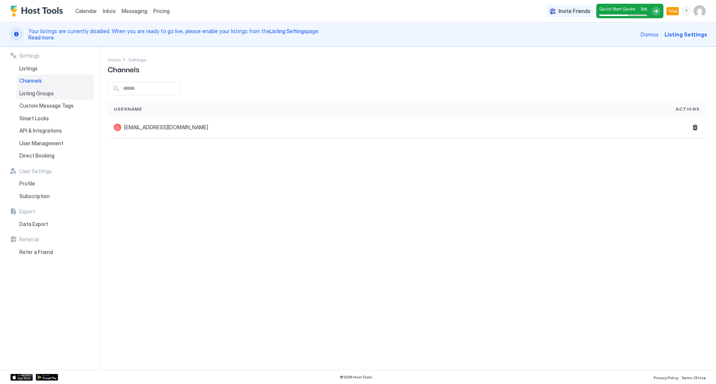
click at [35, 94] on span "Listing Groups" at bounding box center [36, 93] width 34 height 7
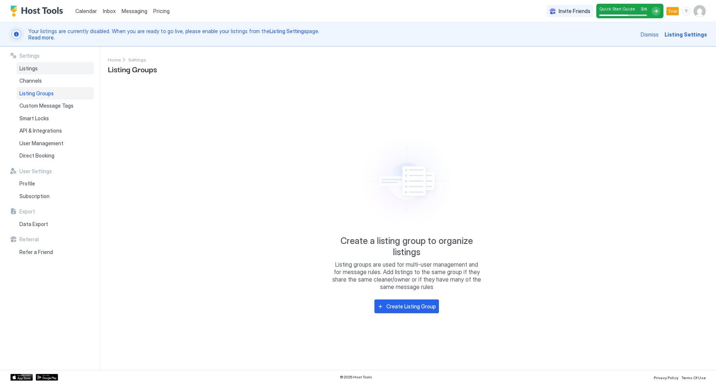
click at [29, 66] on span "Listings" at bounding box center [28, 68] width 18 height 7
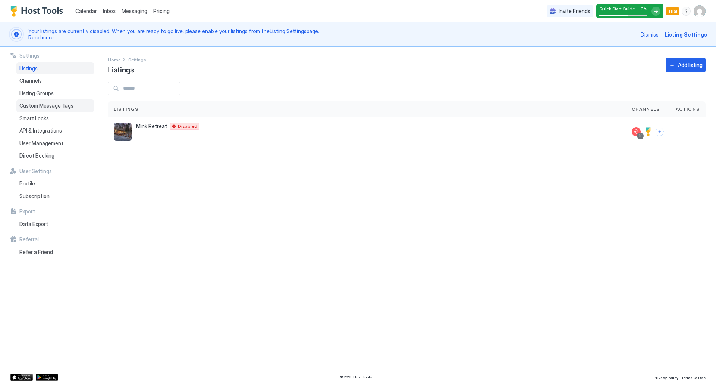
click at [40, 107] on span "Custom Message Tags" at bounding box center [46, 106] width 54 height 7
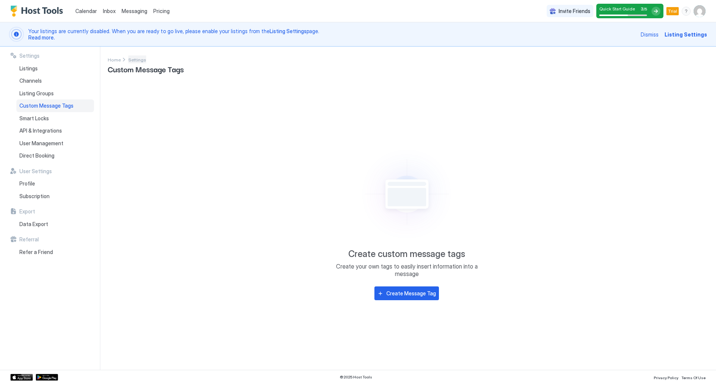
click at [136, 62] on span "Settings" at bounding box center [137, 60] width 18 height 6
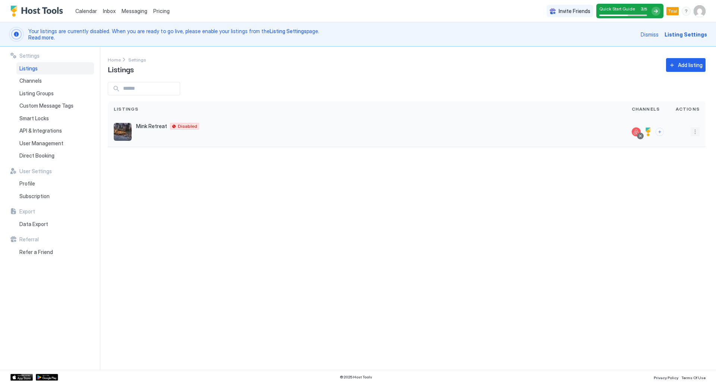
click at [694, 131] on button "More options" at bounding box center [695, 132] width 9 height 9
drag, startPoint x: 676, startPoint y: 166, endPoint x: 674, endPoint y: 138, distance: 28.0
click at [674, 138] on ul "Messaging Pricing Listing Settings Connect Channel Airbnb Settings Delete" at bounding box center [676, 172] width 52 height 72
click at [674, 138] on div "Messaging" at bounding box center [675, 143] width 51 height 12
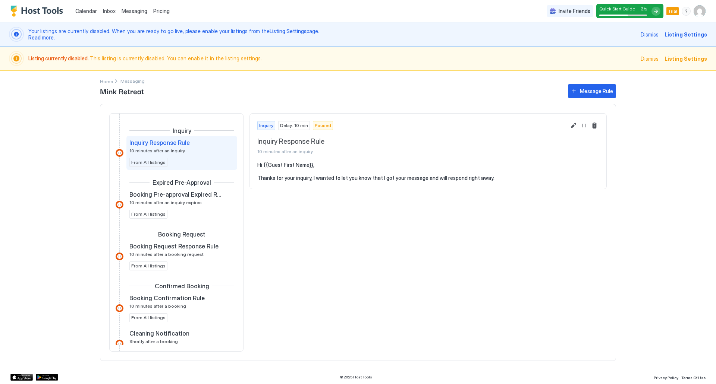
click at [657, 12] on div at bounding box center [655, 11] width 9 height 9
